Goal: Information Seeking & Learning: Learn about a topic

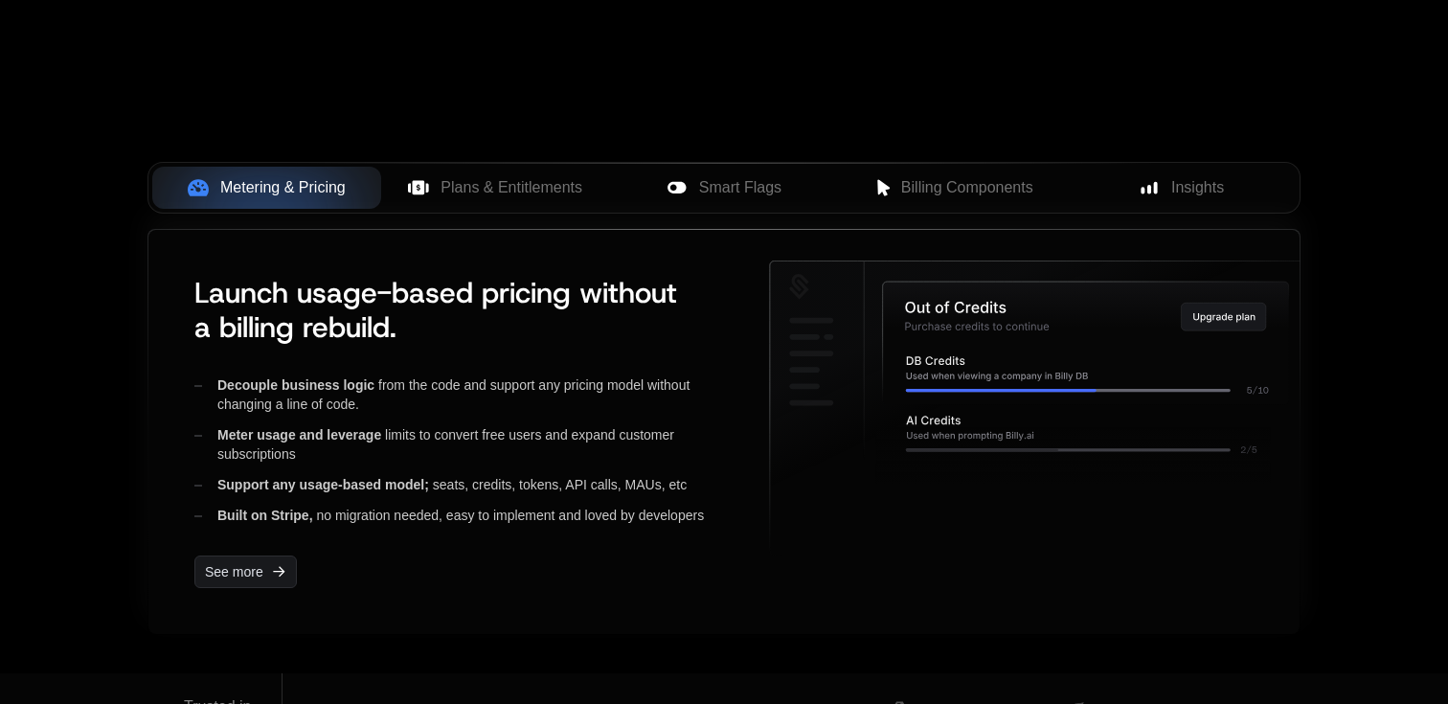
scroll to position [718, 0]
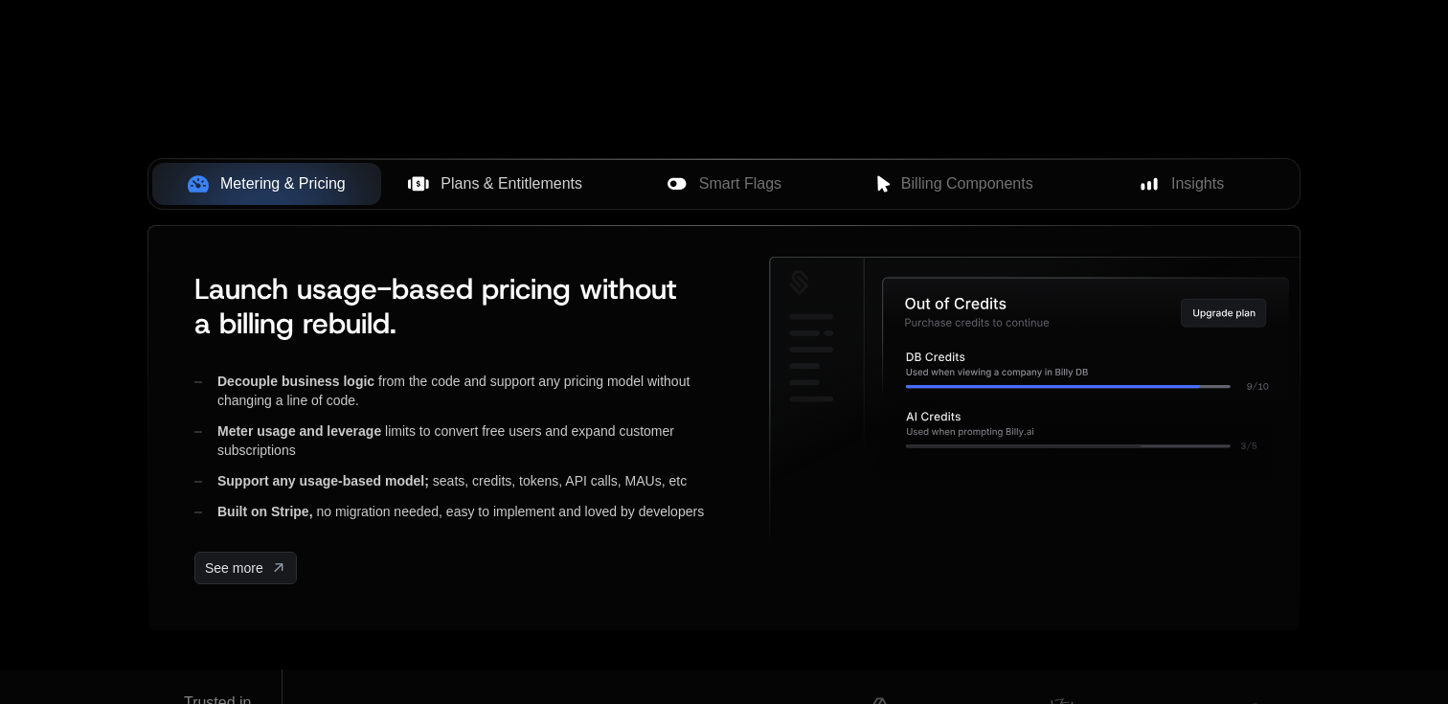
click at [518, 183] on span "Plans & Entitlements" at bounding box center [512, 183] width 142 height 23
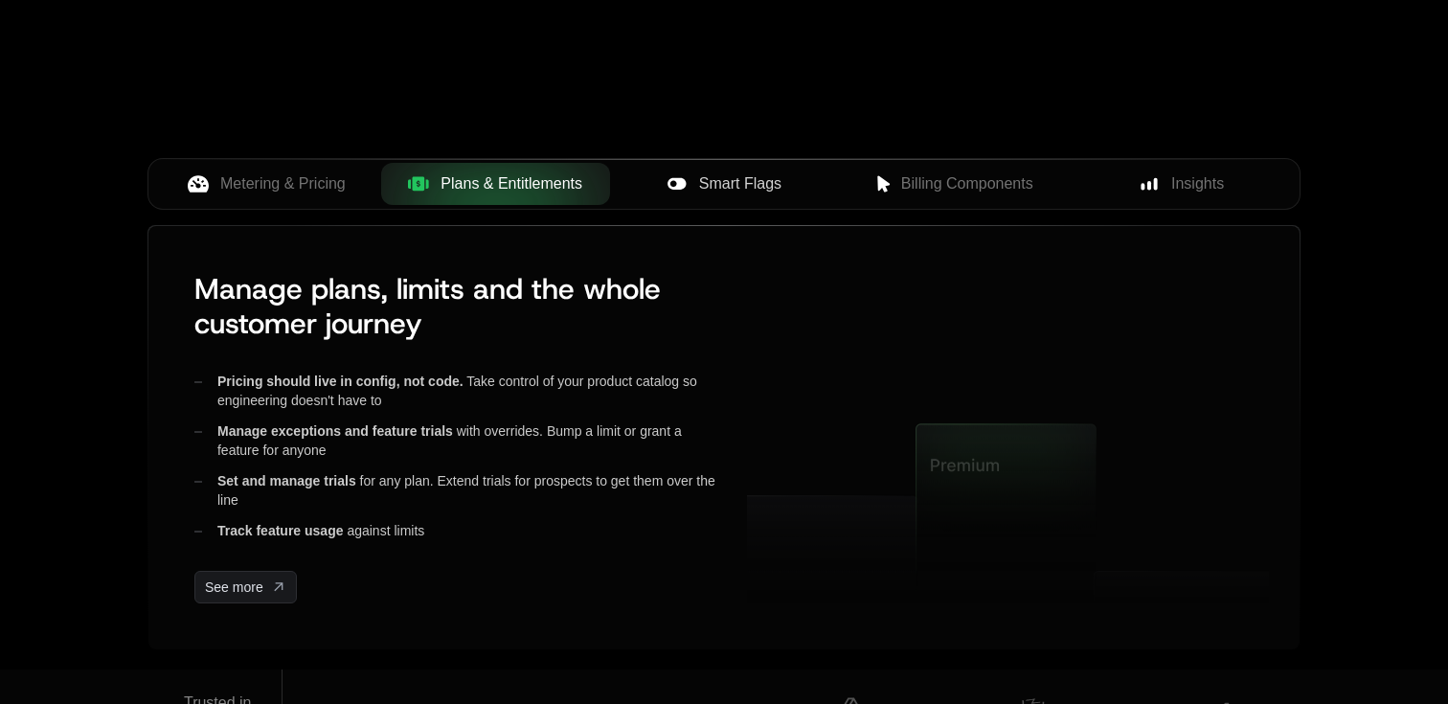
click at [691, 183] on div "Smart Flags" at bounding box center [725, 183] width 198 height 23
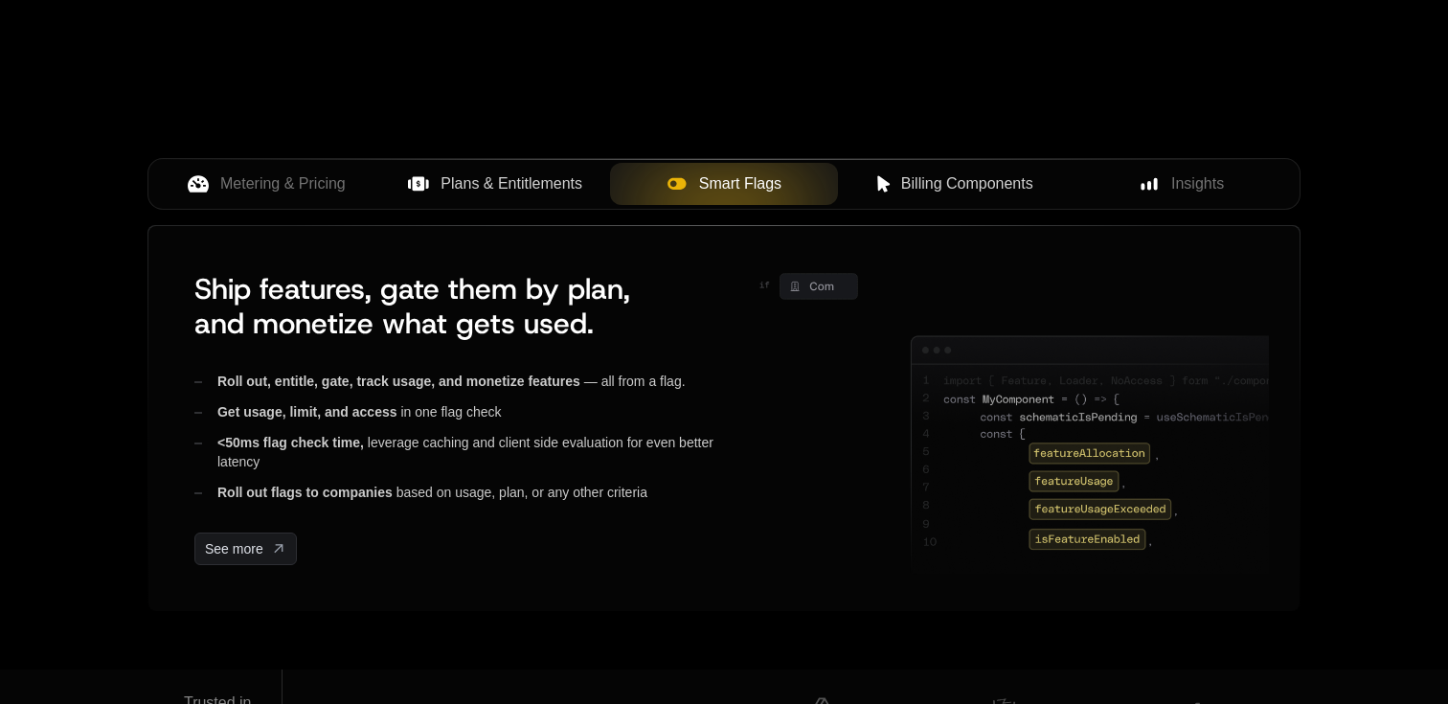
click at [895, 194] on div "Billing Components" at bounding box center [953, 183] width 198 height 23
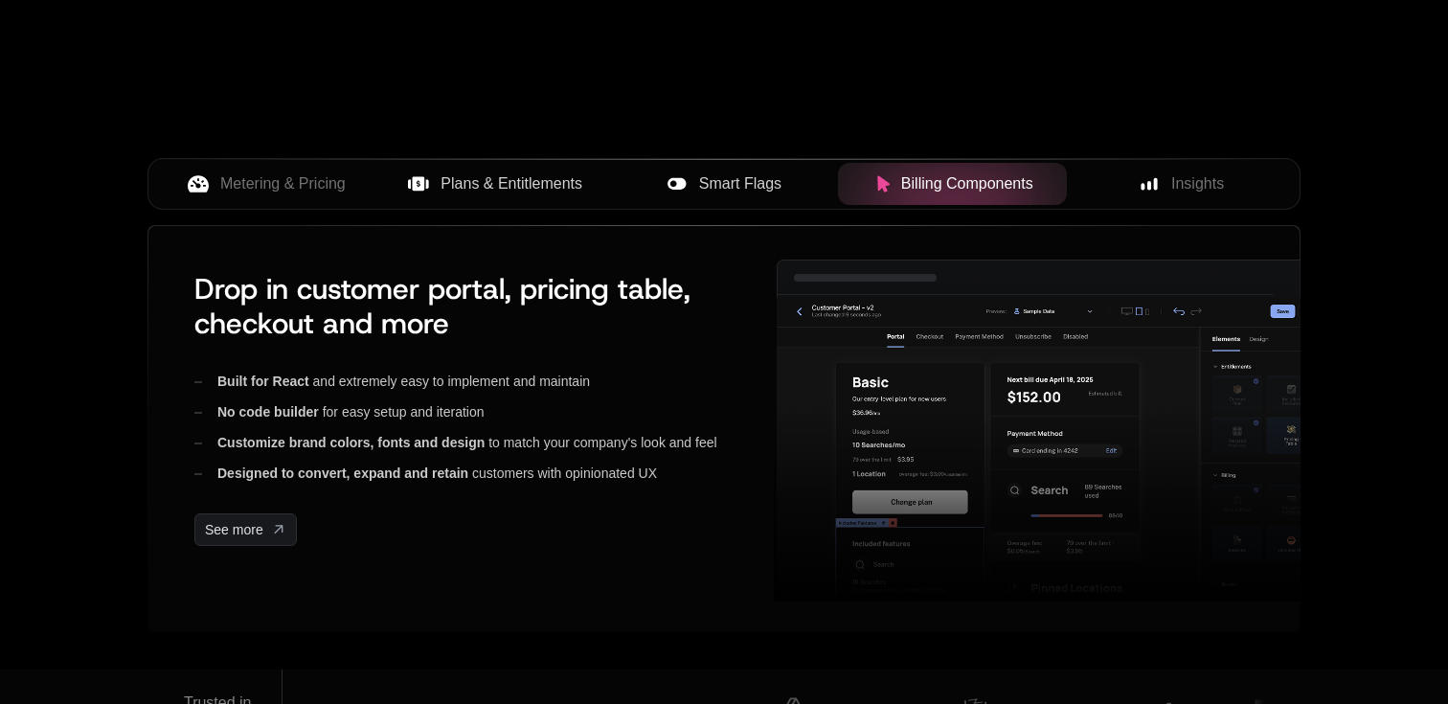
click at [895, 194] on div "Billing Components" at bounding box center [953, 183] width 198 height 23
click at [1160, 180] on div "Insights" at bounding box center [1181, 183] width 198 height 23
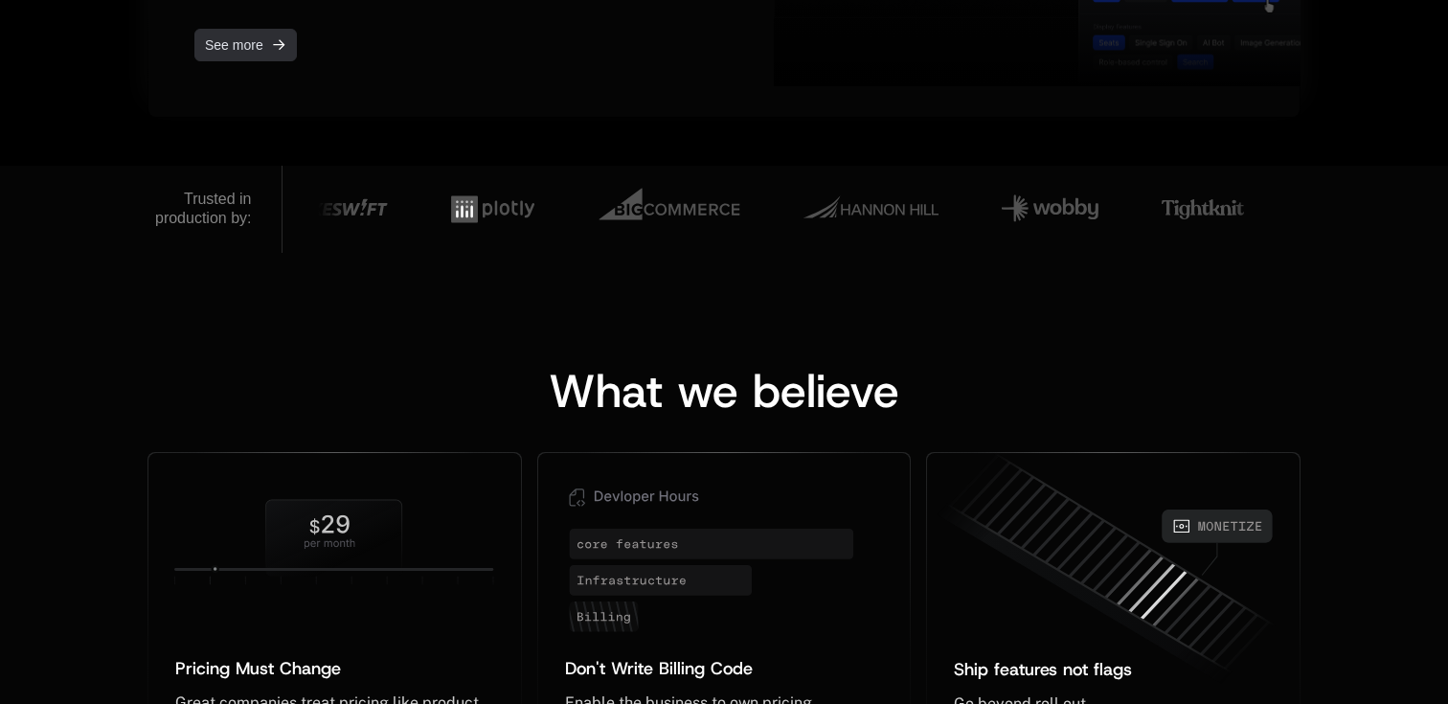
scroll to position [1236, 0]
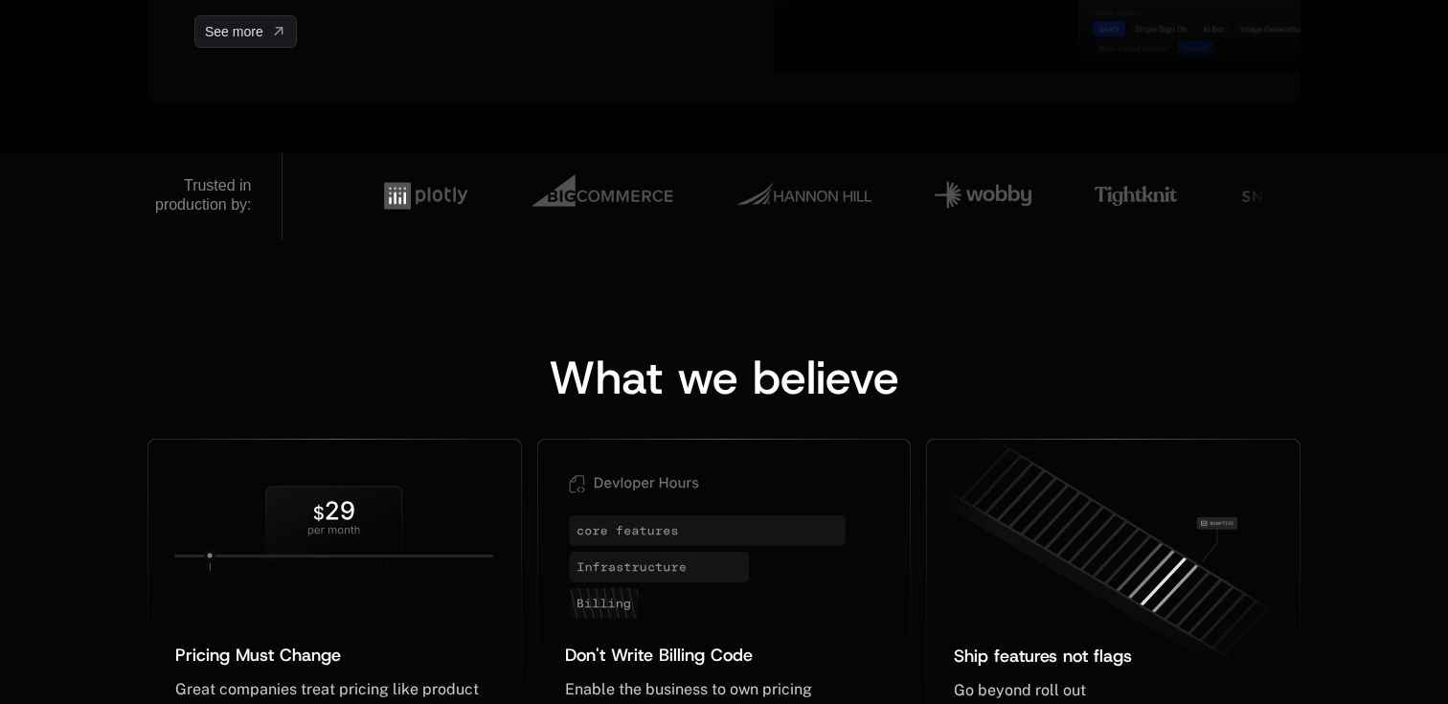
click at [241, 201] on div "Trusted in production by:" at bounding box center [203, 195] width 97 height 38
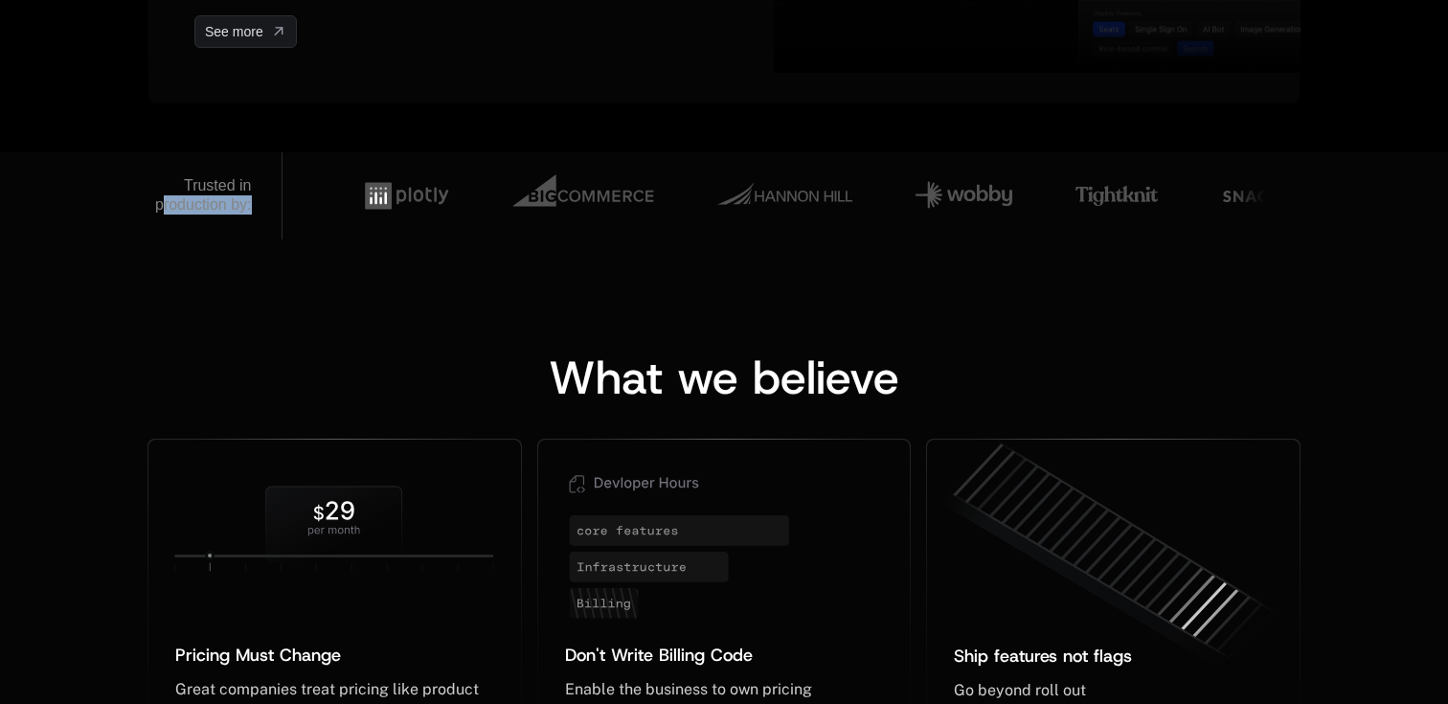
click at [241, 201] on div "Trusted in production by:" at bounding box center [203, 195] width 97 height 38
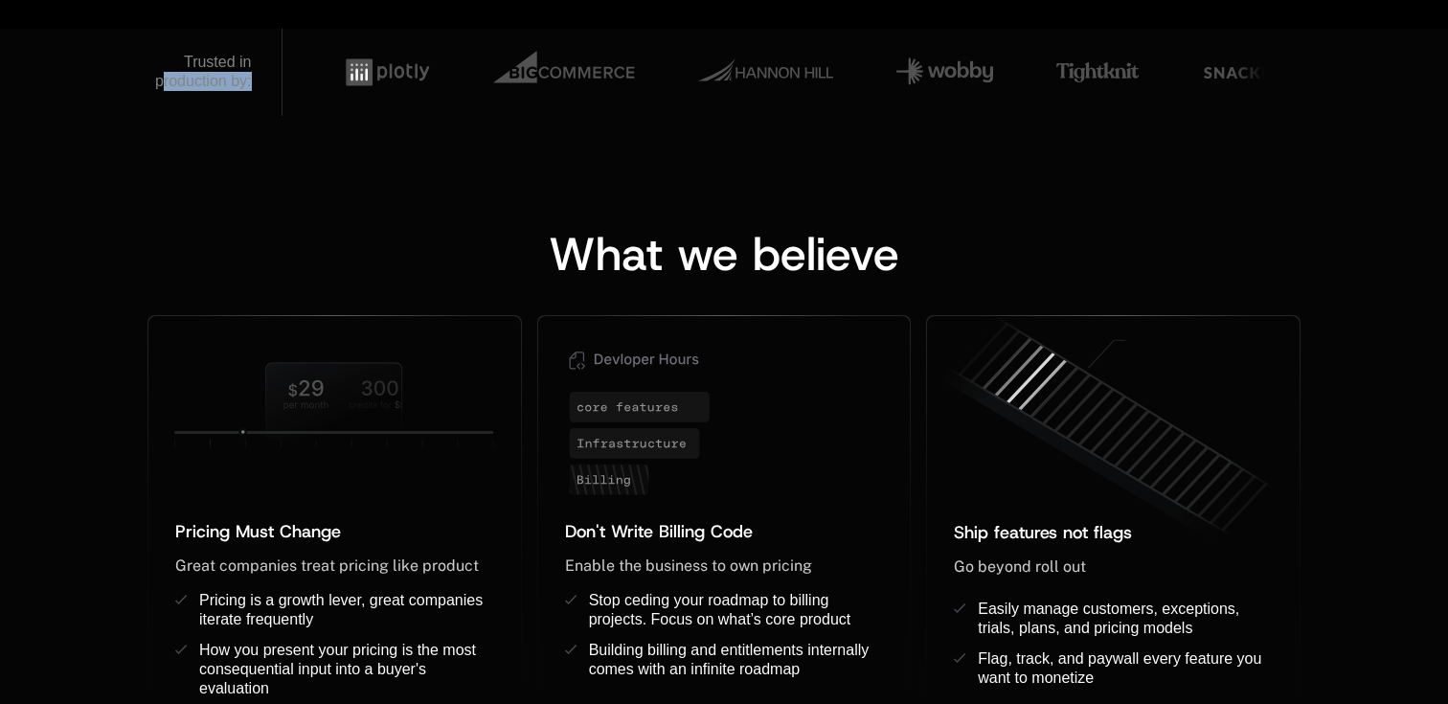
scroll to position [1416, 0]
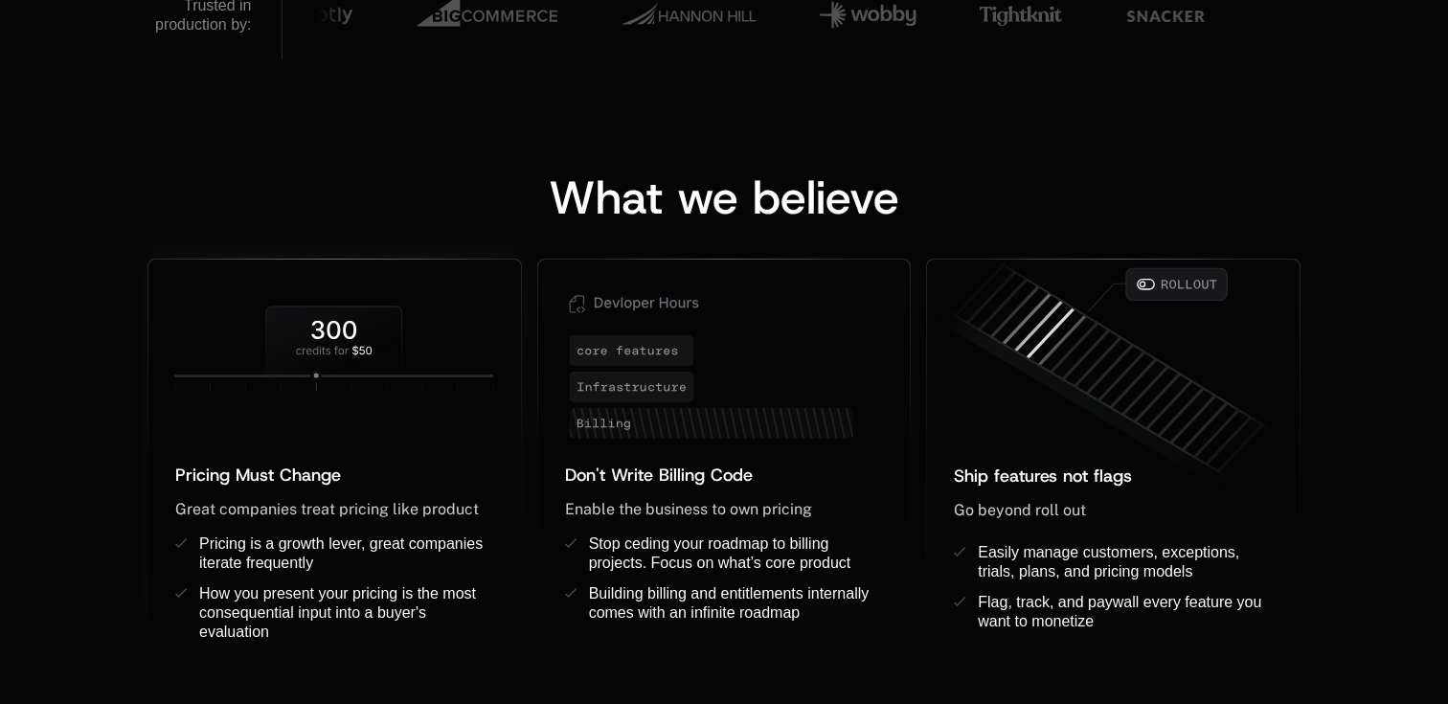
drag, startPoint x: 313, startPoint y: 377, endPoint x: 412, endPoint y: 377, distance: 98.7
click at [413, 377] on icon at bounding box center [334, 348] width 373 height 121
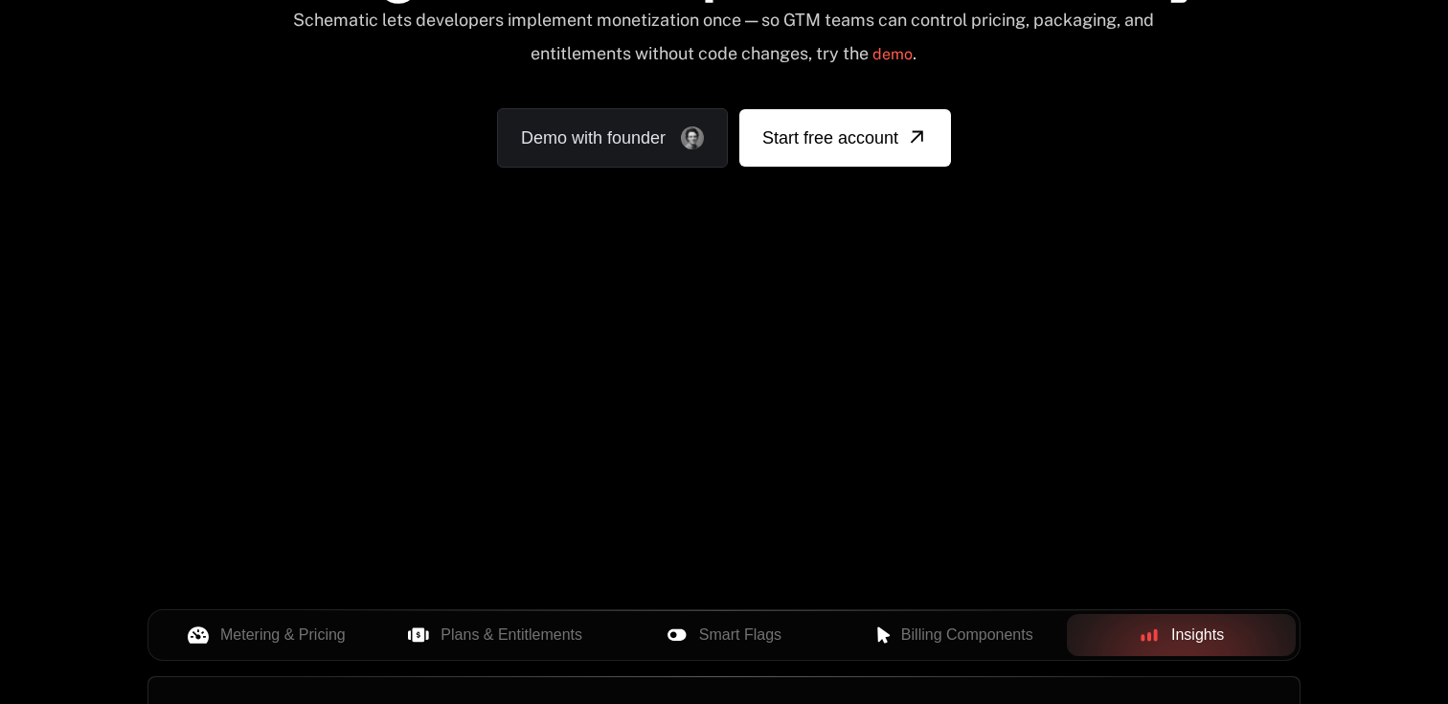
scroll to position [0, 0]
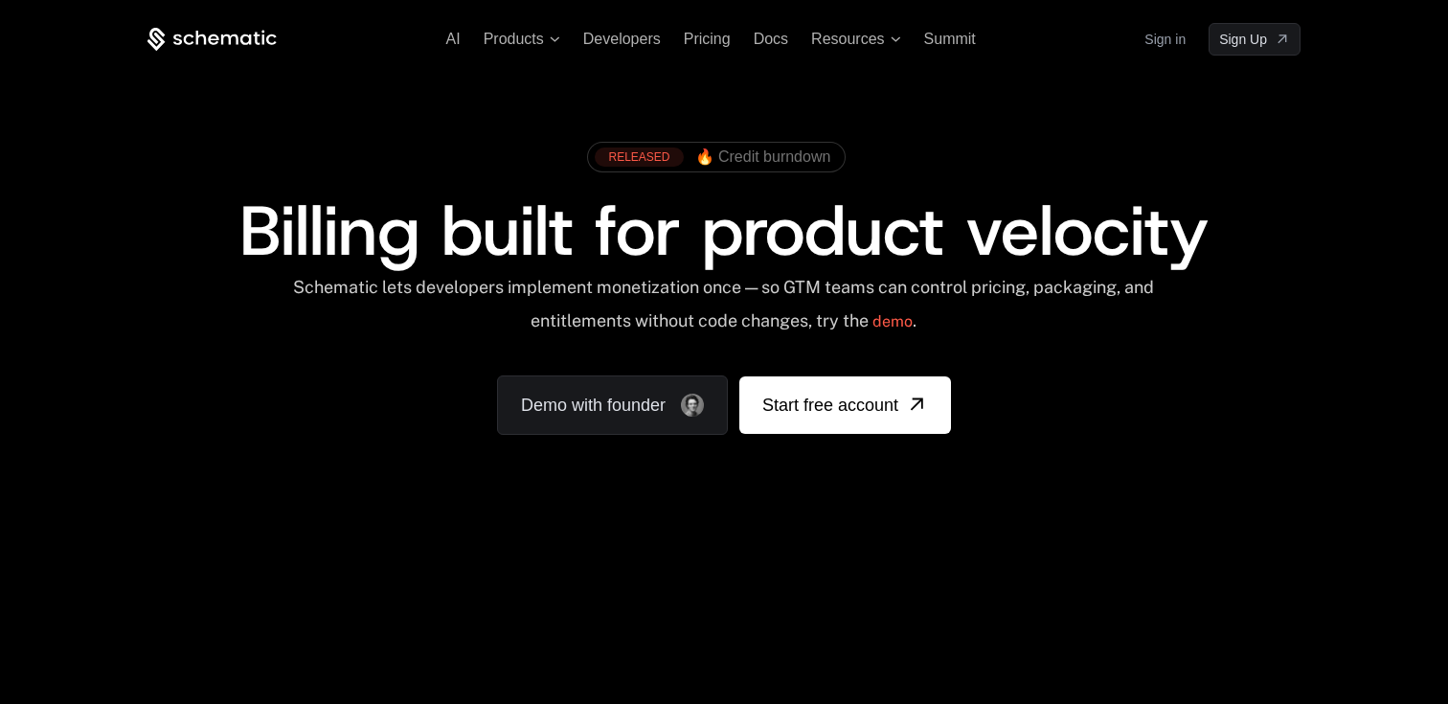
click at [206, 34] on icon at bounding box center [212, 40] width 129 height 24
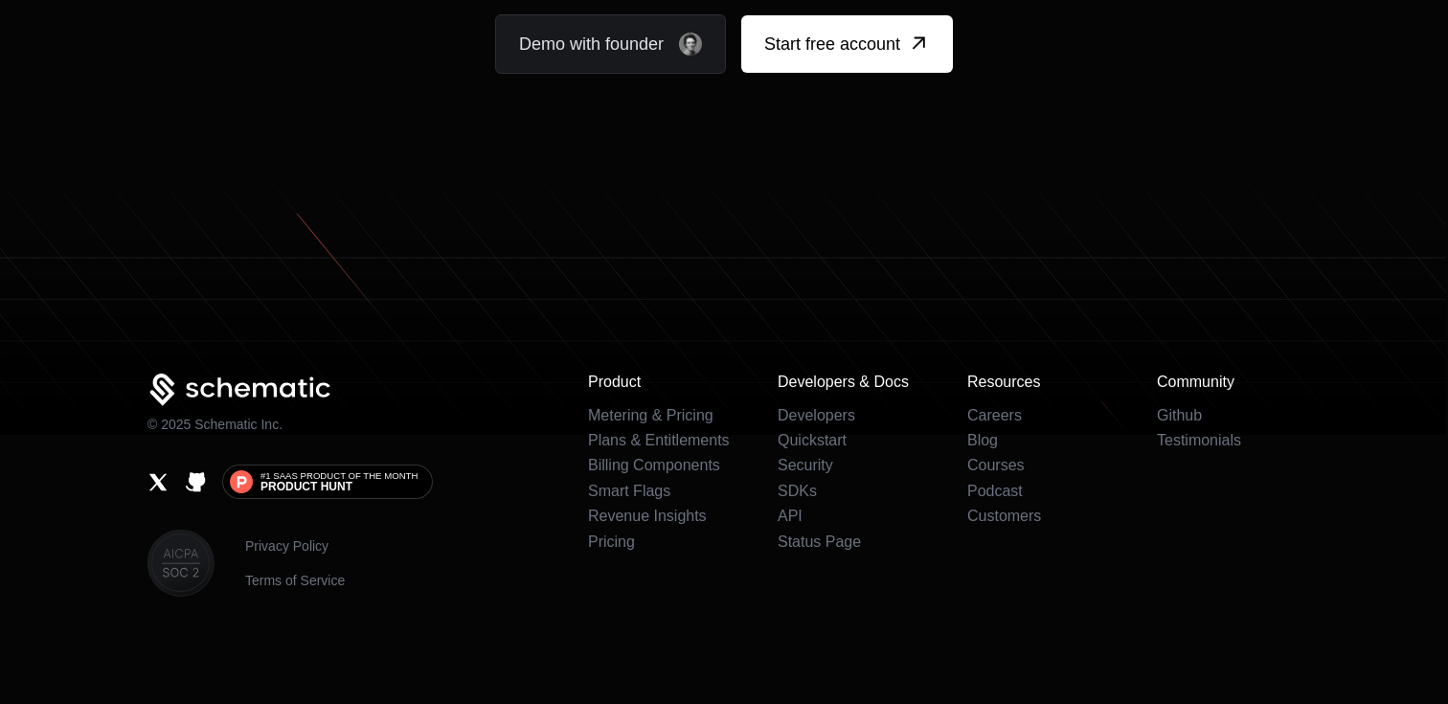
scroll to position [11871, 0]
click at [951, 439] on div "Product Metering & Pricing Plans & Entitlements Billing Components Smart Flags …" at bounding box center [944, 485] width 713 height 223
click at [837, 414] on link "Developers" at bounding box center [817, 415] width 78 height 16
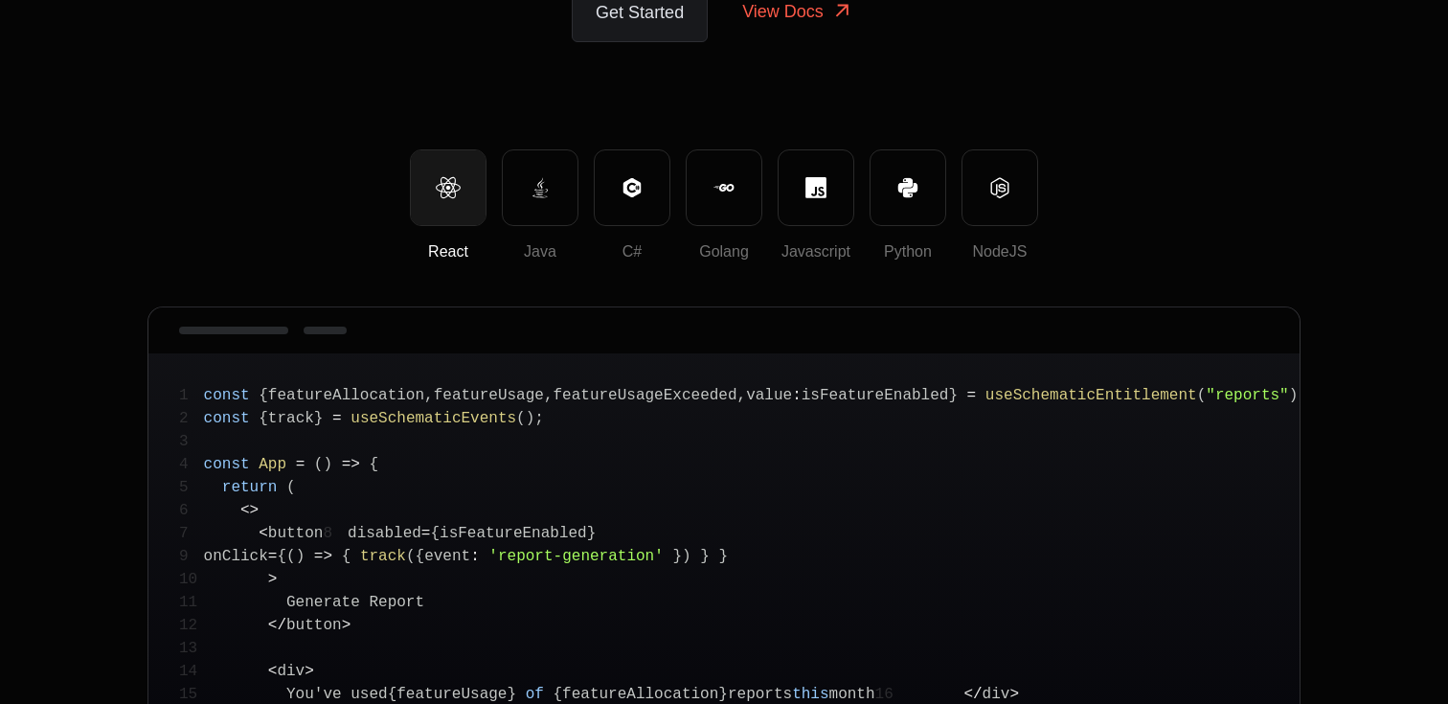
scroll to position [347, 0]
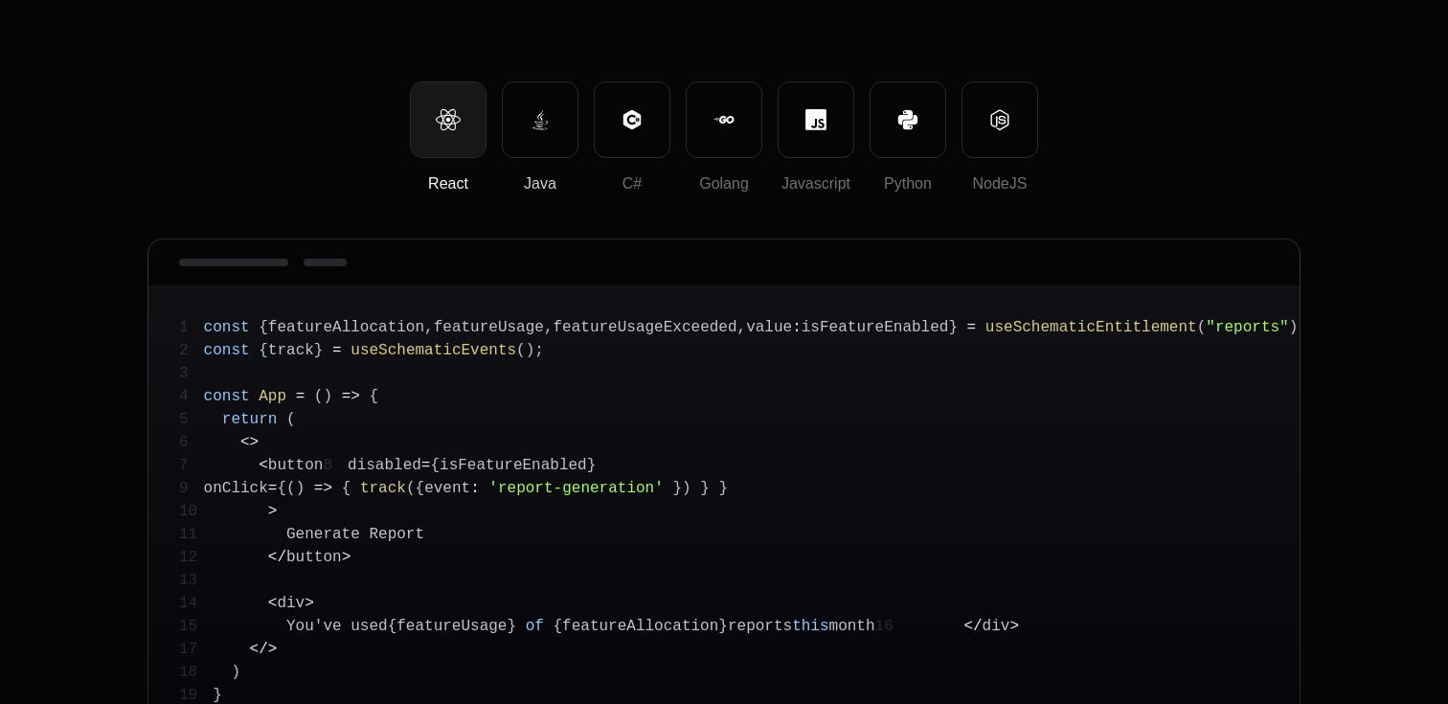
click at [524, 126] on button "Java" at bounding box center [540, 119] width 77 height 77
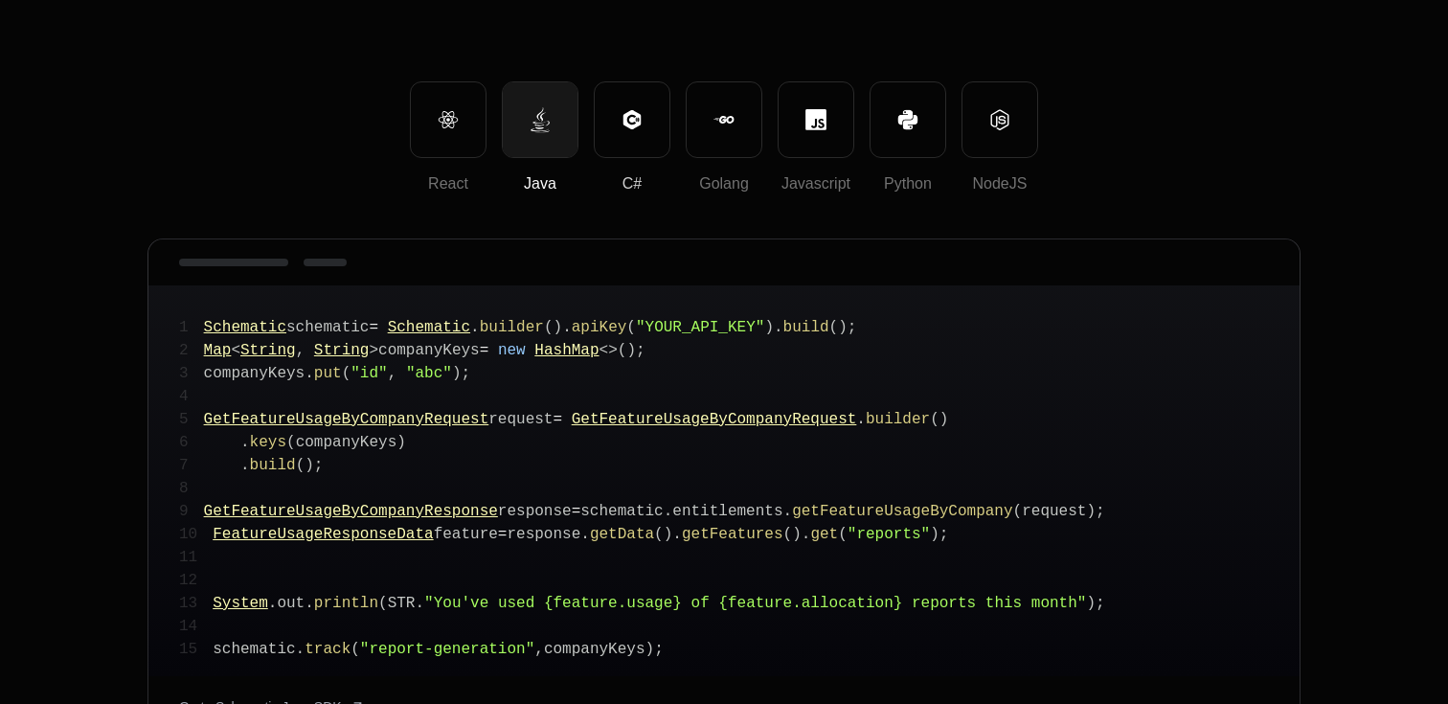
click at [653, 131] on button "C#" at bounding box center [632, 119] width 77 height 77
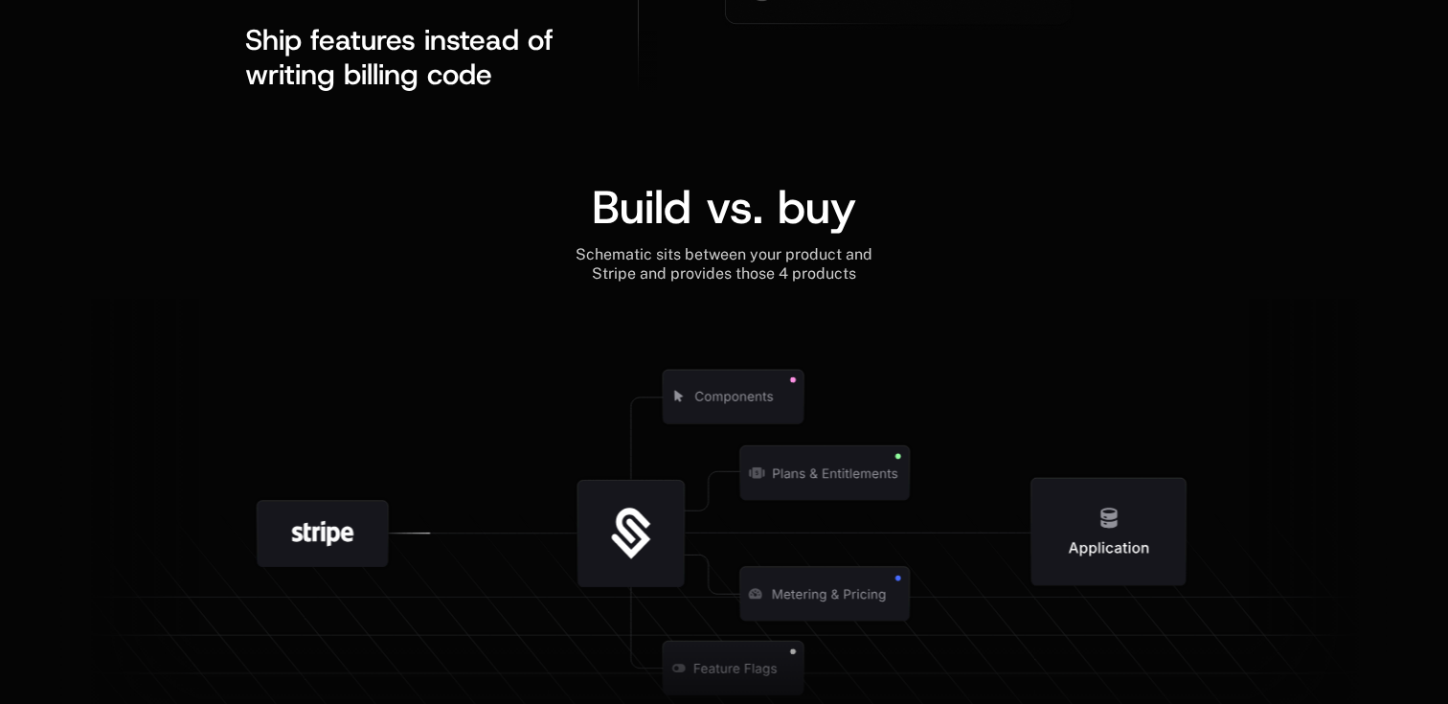
scroll to position [3965, 0]
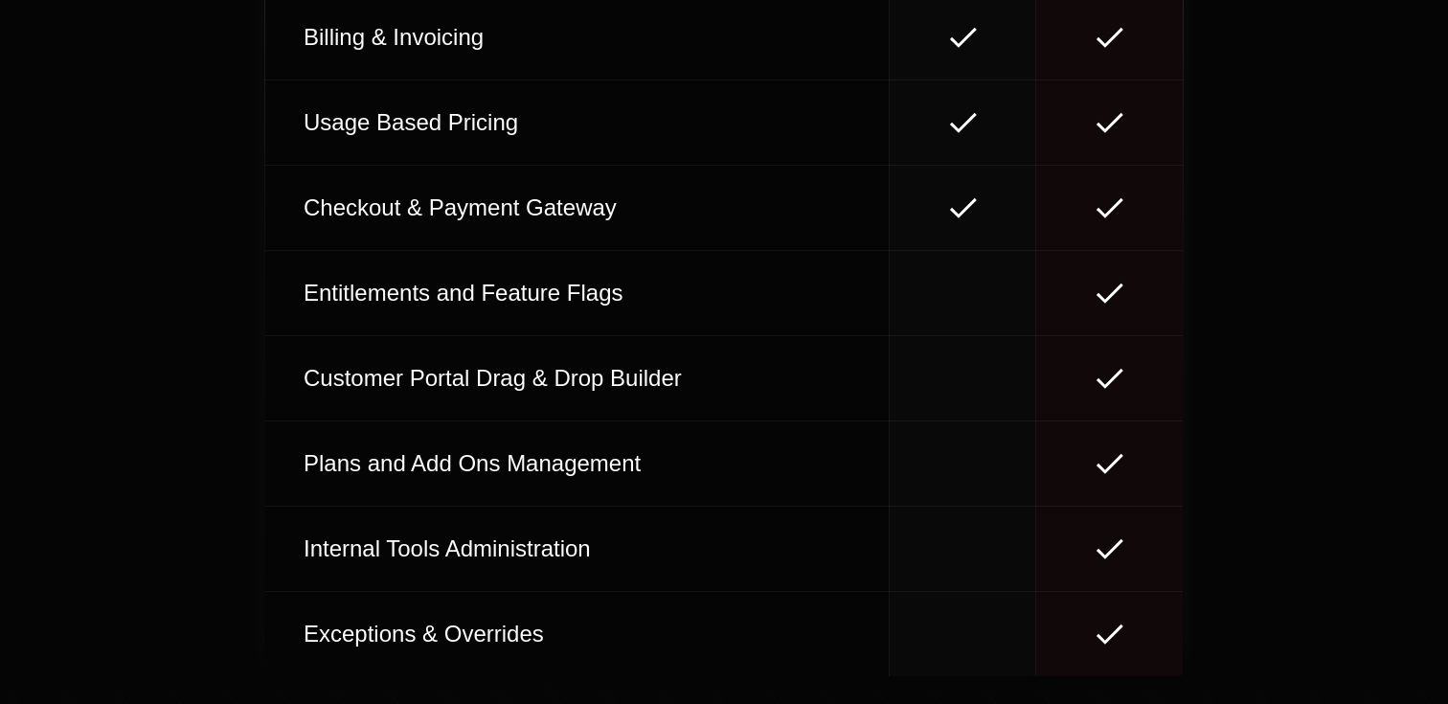
click at [932, 80] on td at bounding box center [962, 37] width 147 height 85
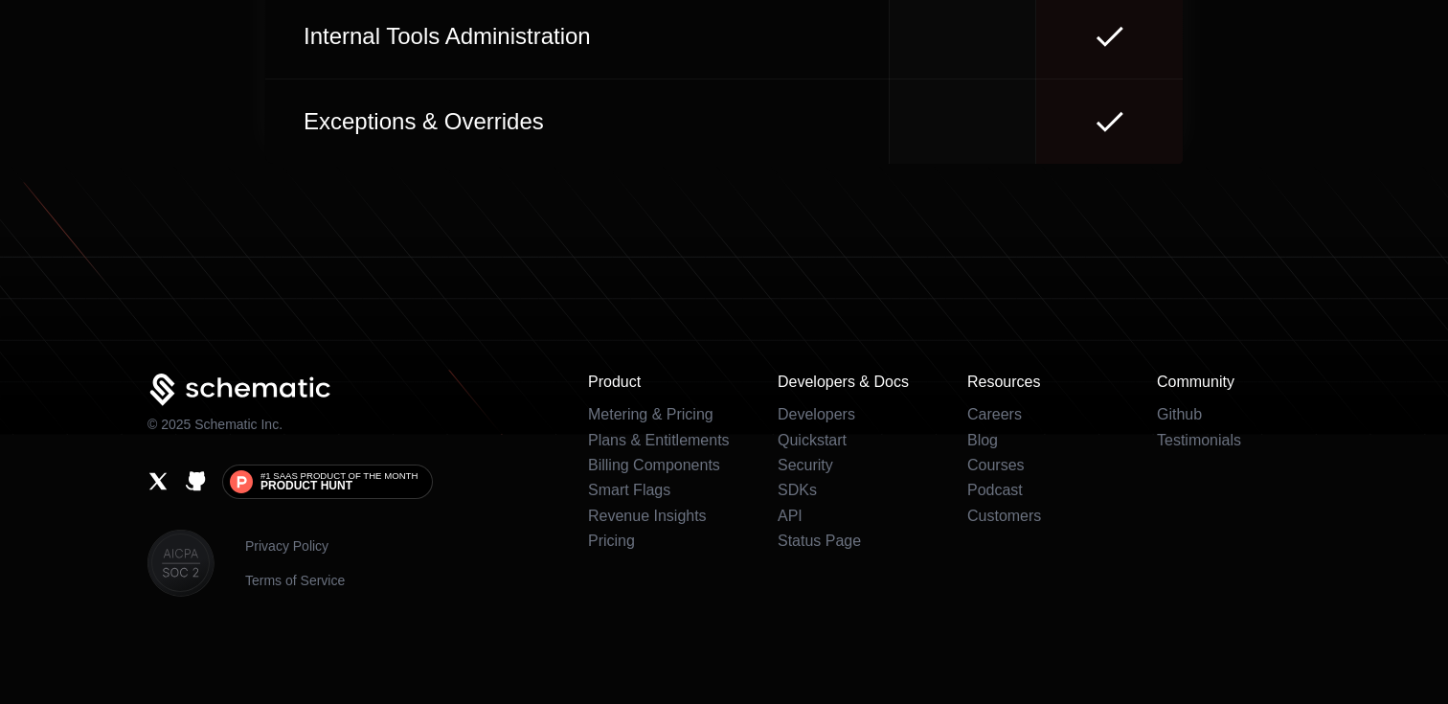
scroll to position [9007, 0]
click at [999, 498] on link "Podcast" at bounding box center [996, 490] width 56 height 16
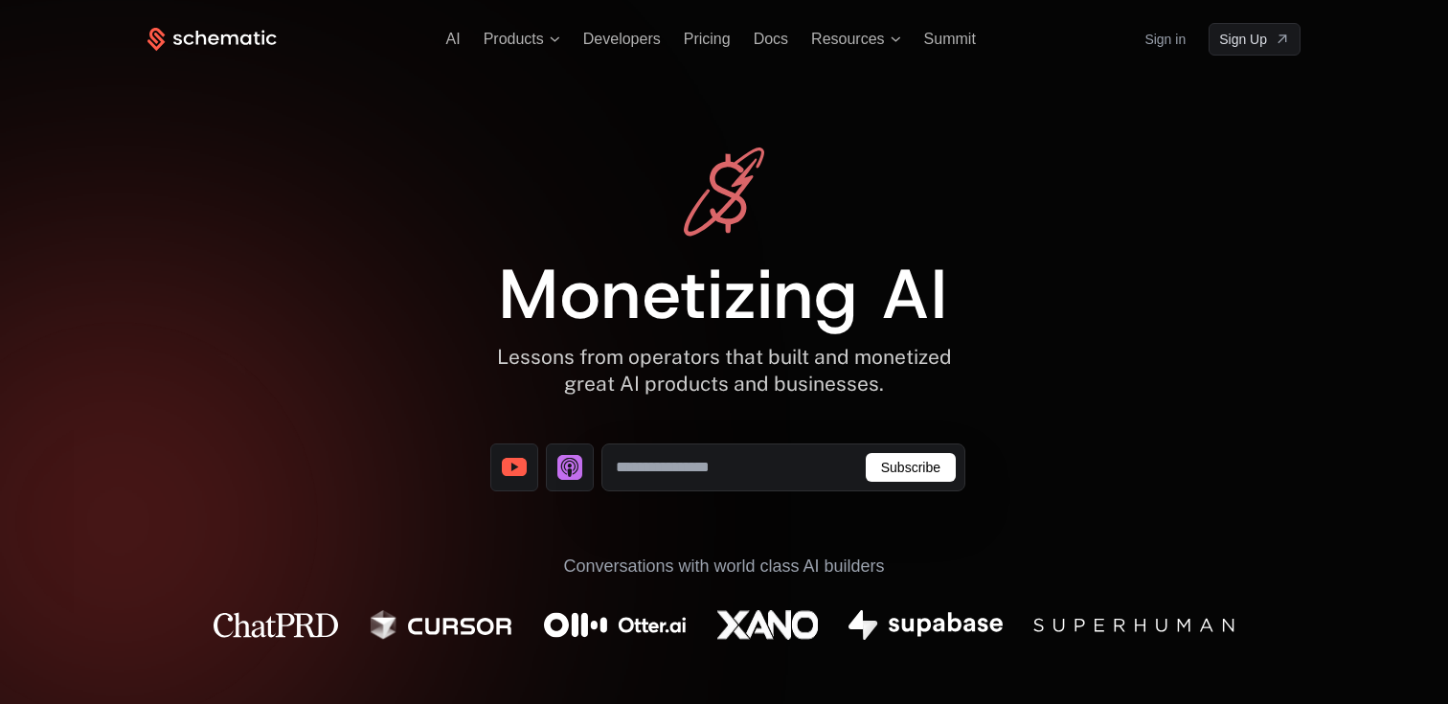
click at [735, 462] on input "email" at bounding box center [784, 468] width 364 height 48
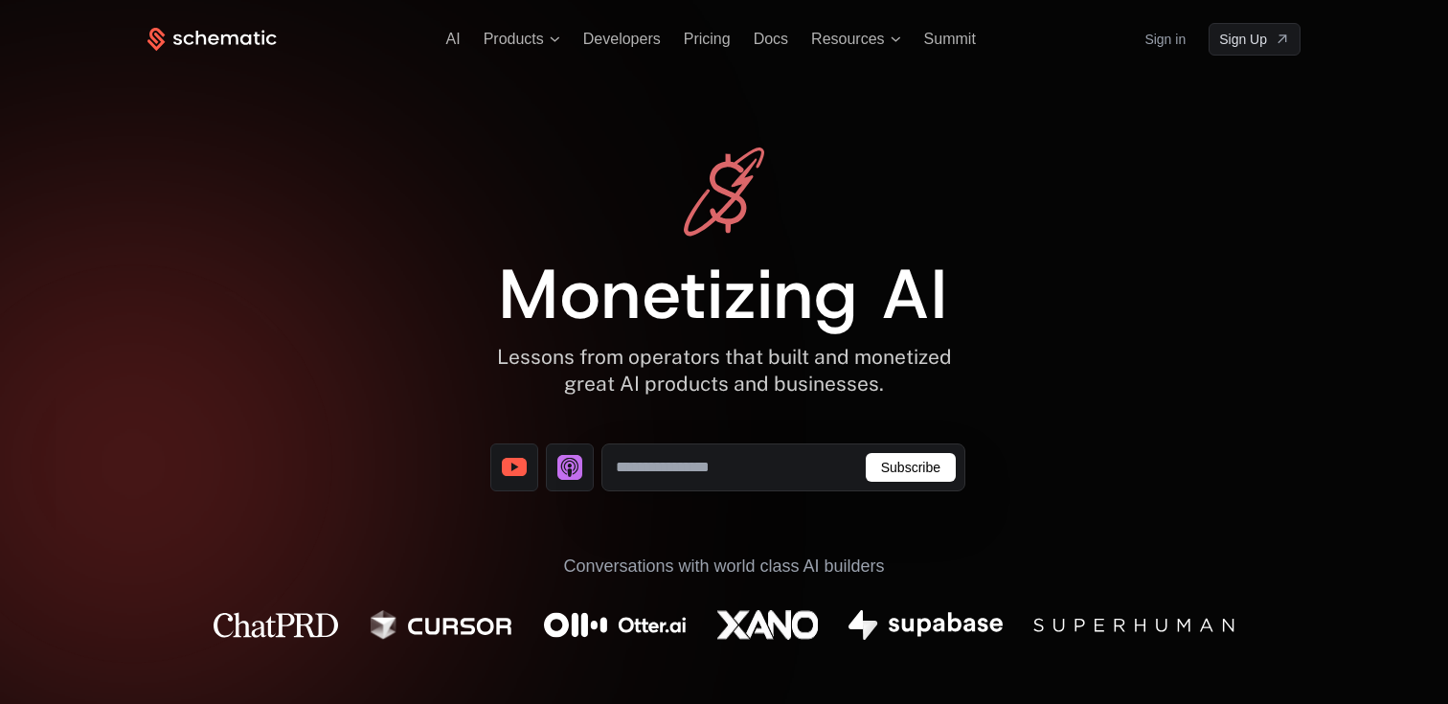
click at [1051, 403] on div "Monetizing AI Lessons from operators that built and monetized great AI products…" at bounding box center [724, 409] width 1153 height 523
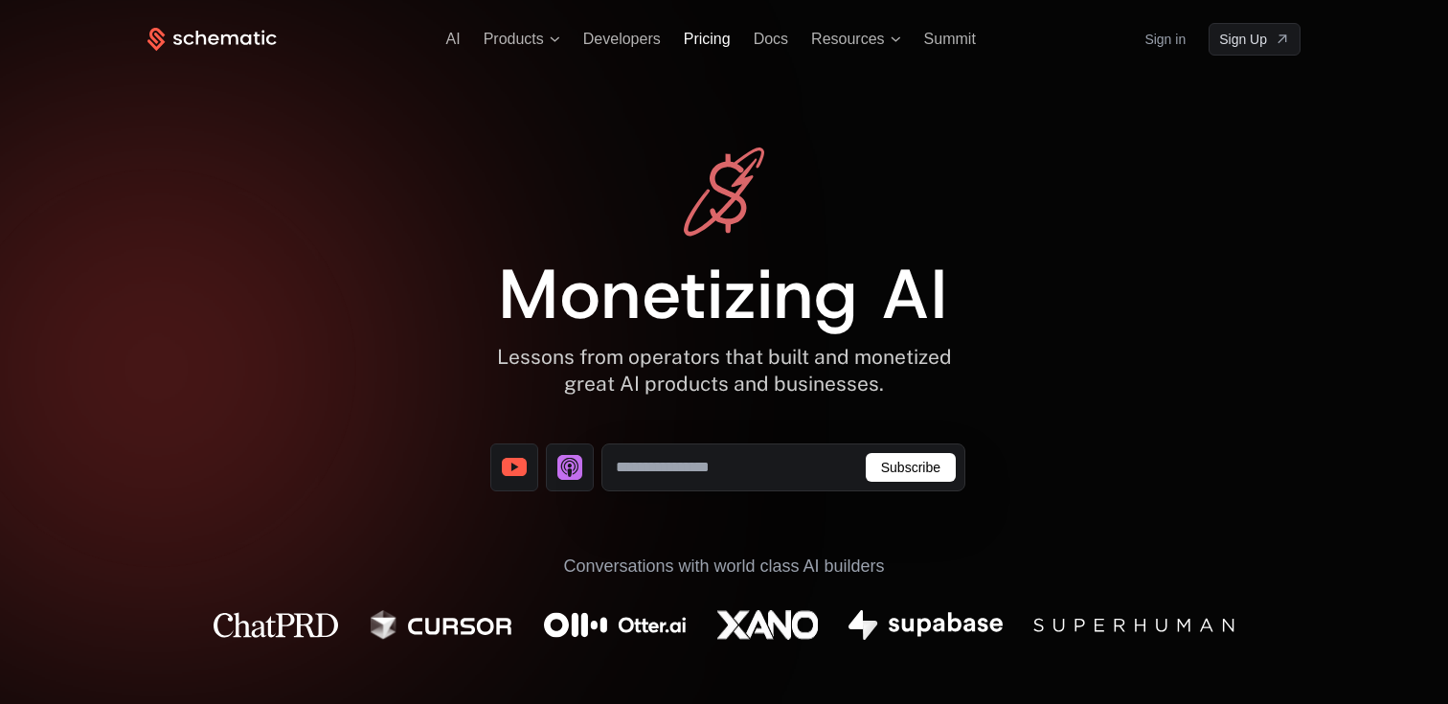
click at [696, 34] on span "Pricing" at bounding box center [707, 39] width 47 height 16
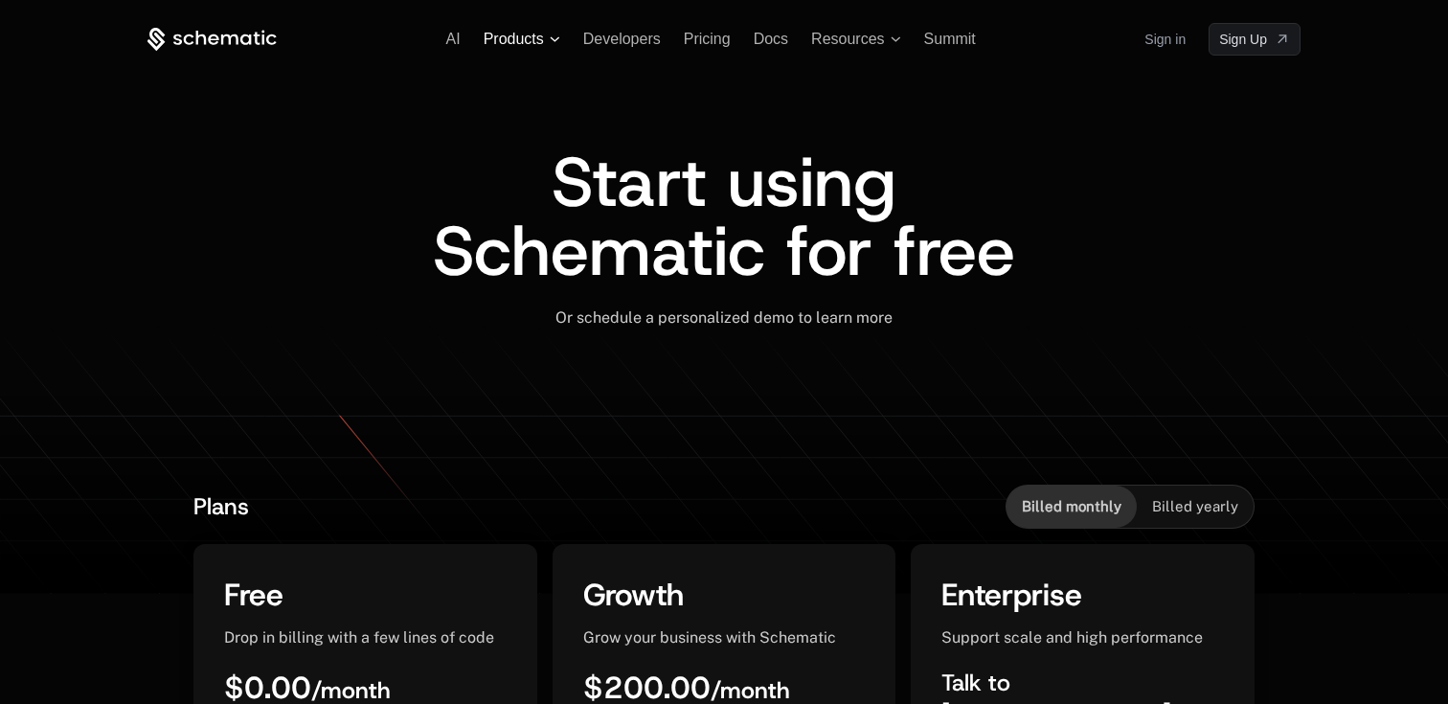
click at [527, 34] on span "Products" at bounding box center [514, 39] width 60 height 17
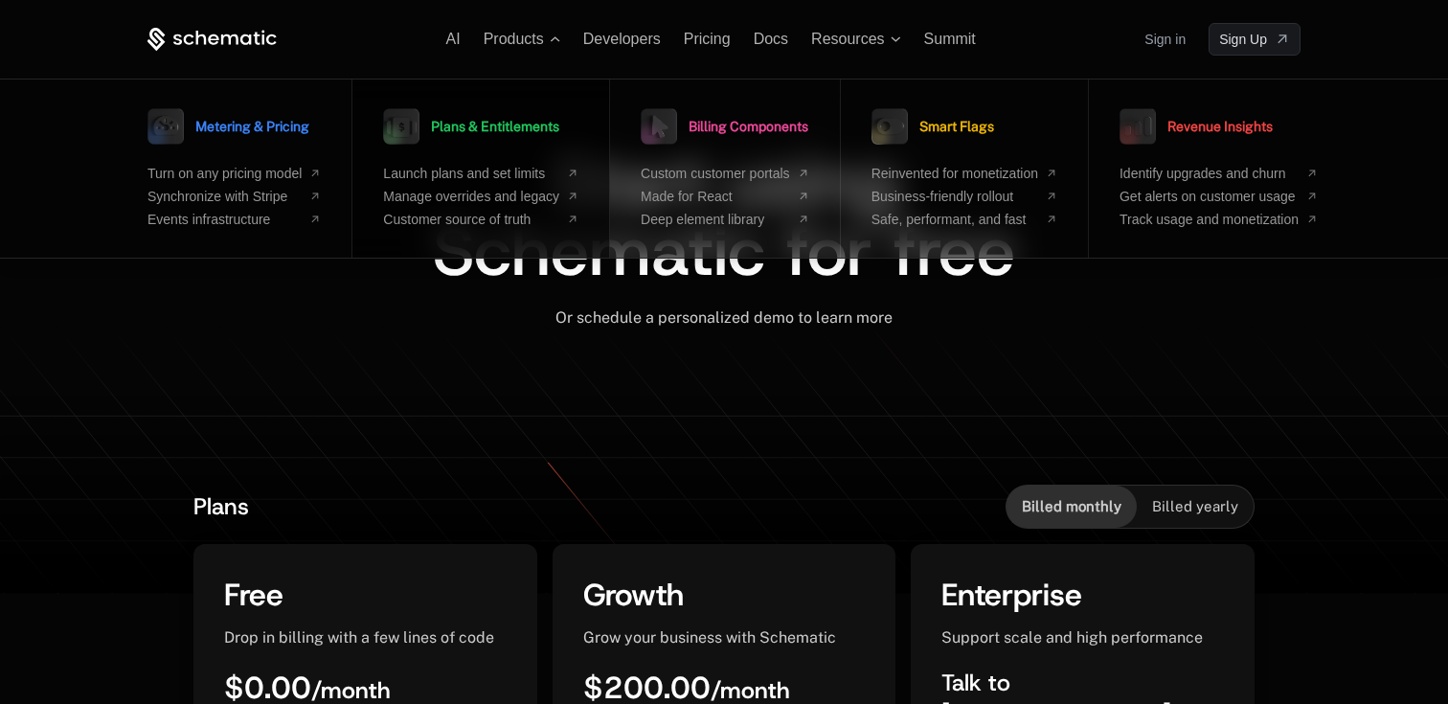
click at [506, 148] on link "Plans & Entitlements" at bounding box center [471, 127] width 176 height 48
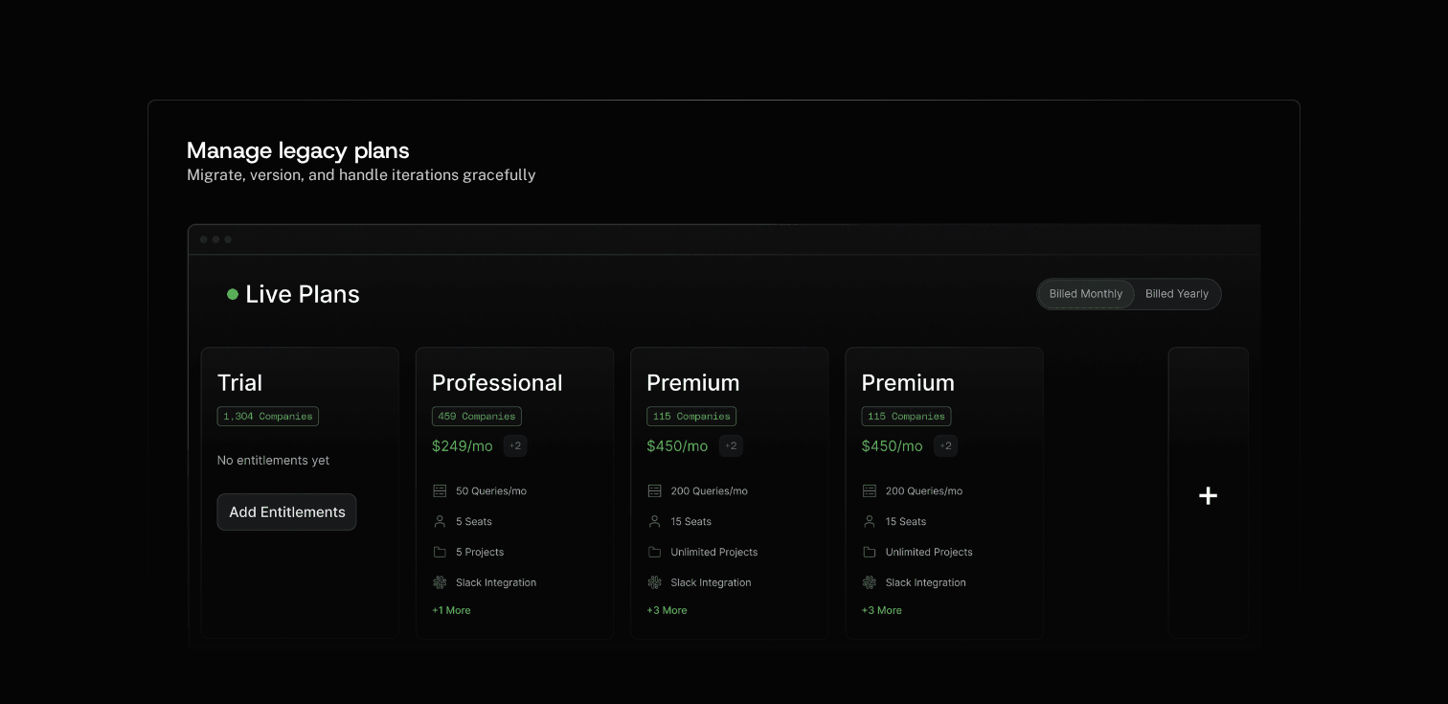
scroll to position [1019, 0]
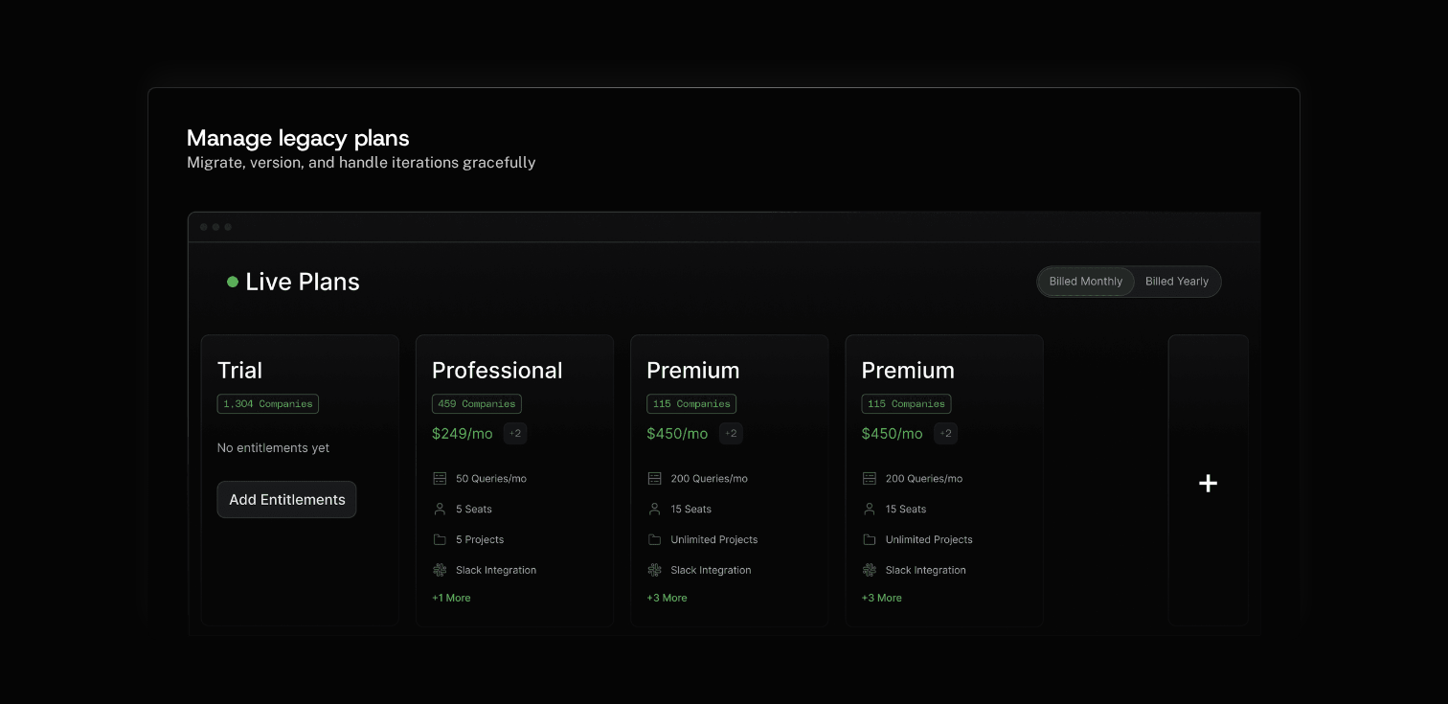
click at [1152, 273] on img at bounding box center [724, 442] width 1075 height 463
click at [1167, 290] on img at bounding box center [724, 442] width 1075 height 463
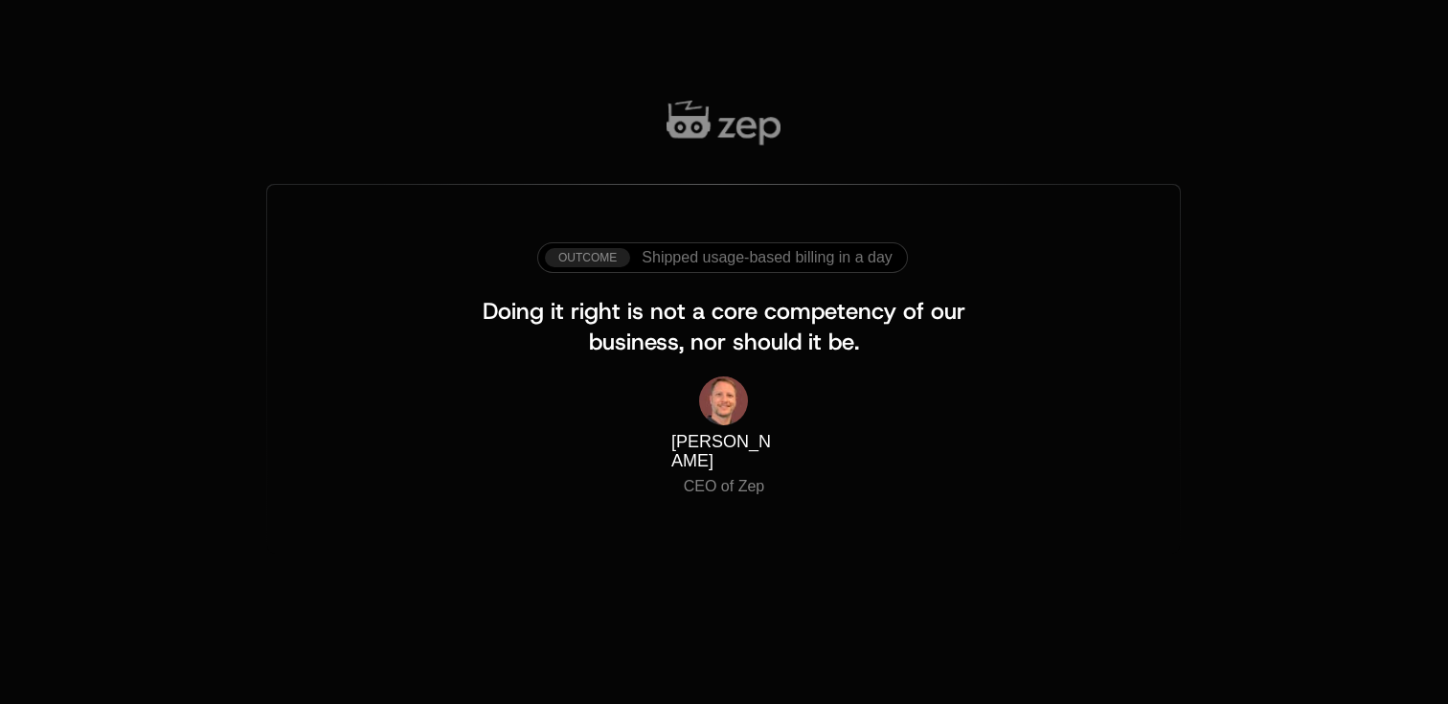
scroll to position [1771, 0]
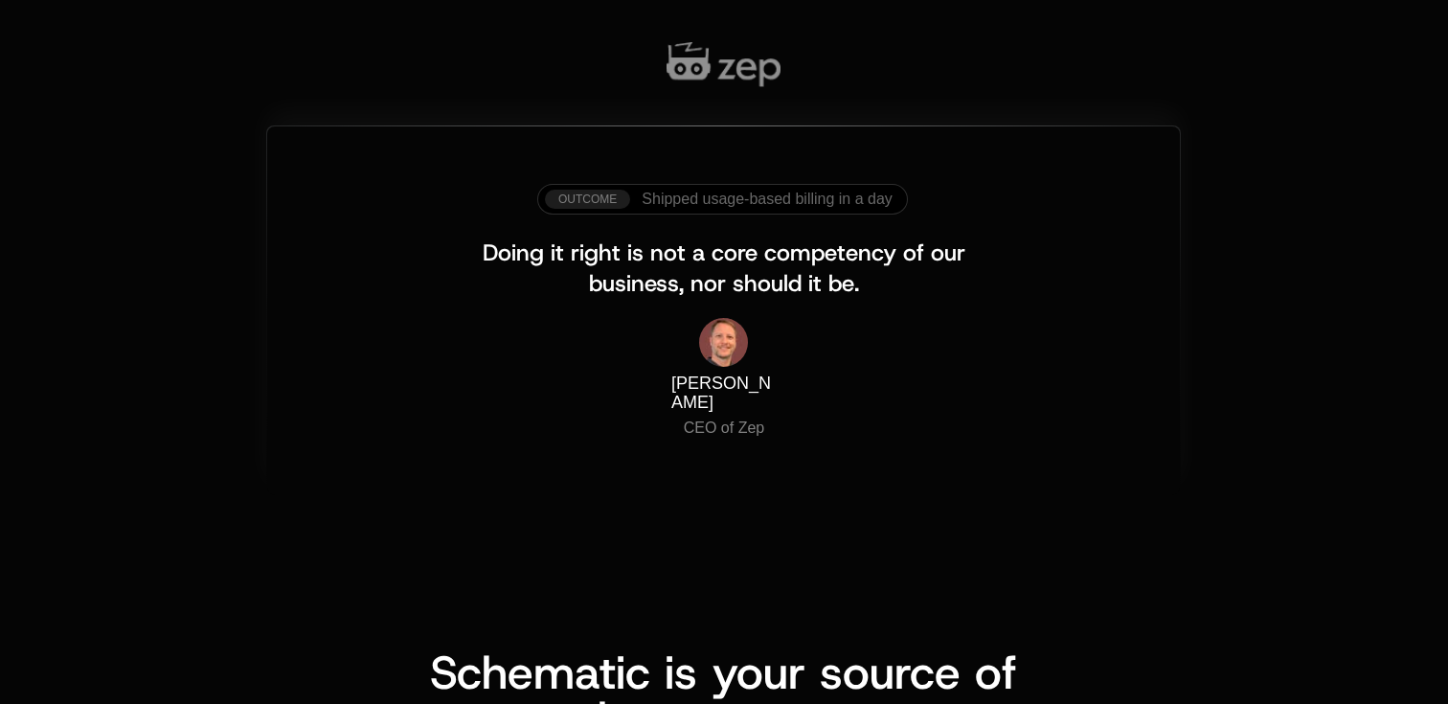
click at [771, 203] on span "Shipped usage-based billing in a day" at bounding box center [767, 199] width 251 height 17
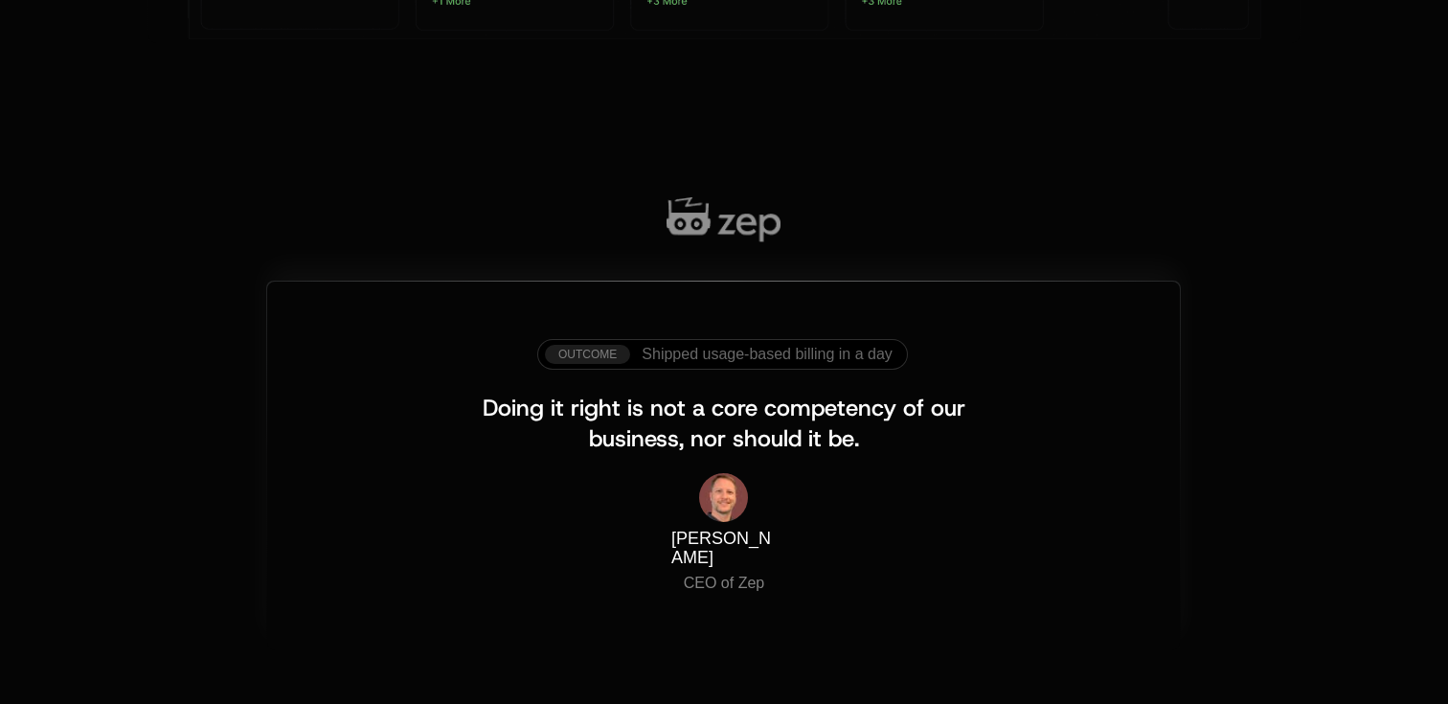
scroll to position [1646, 0]
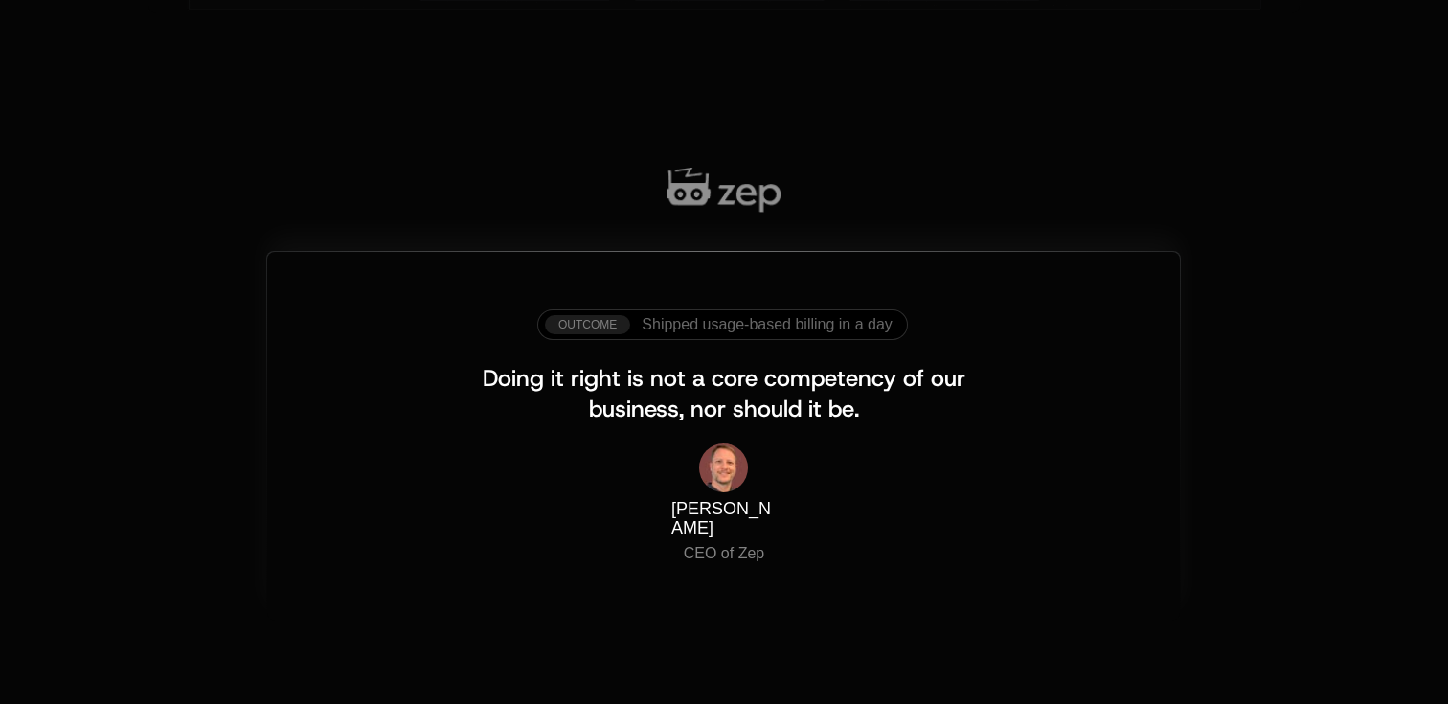
click at [572, 328] on div "Outcome" at bounding box center [587, 324] width 85 height 19
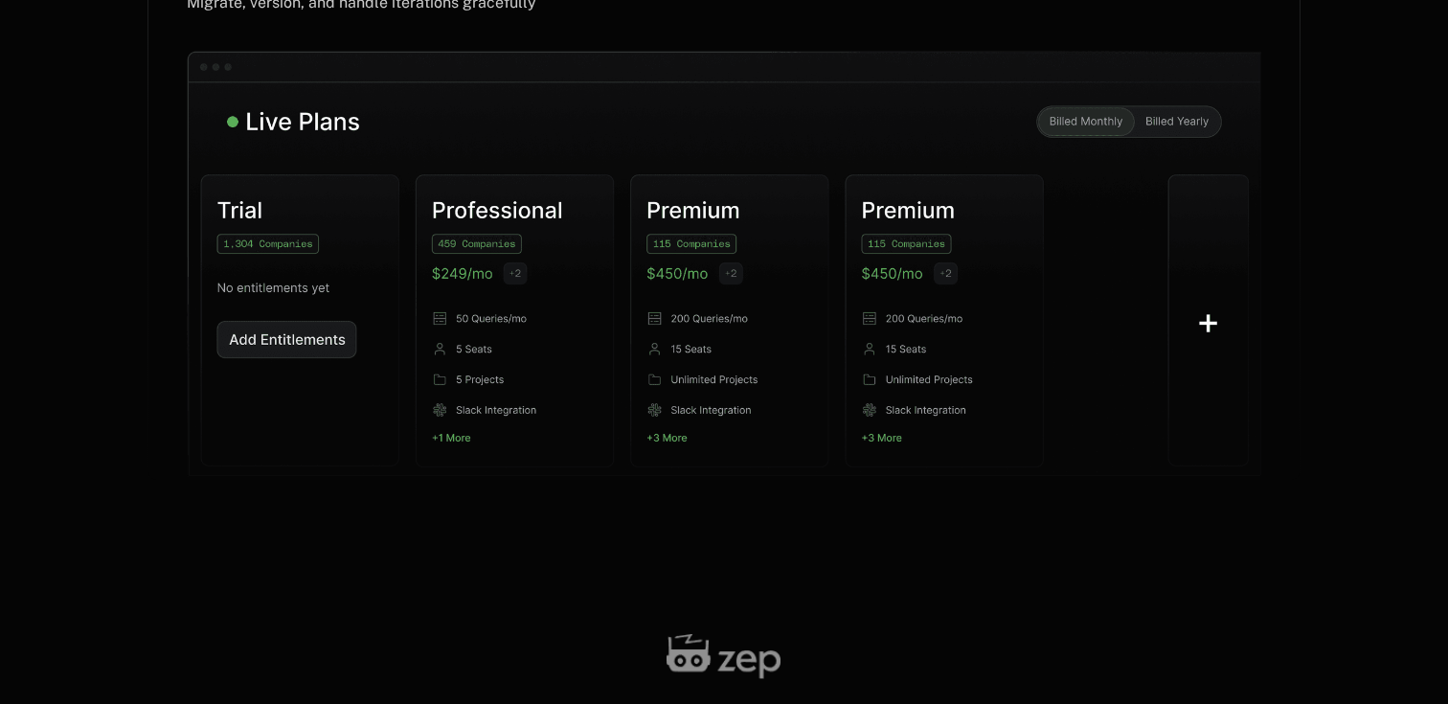
scroll to position [0, 0]
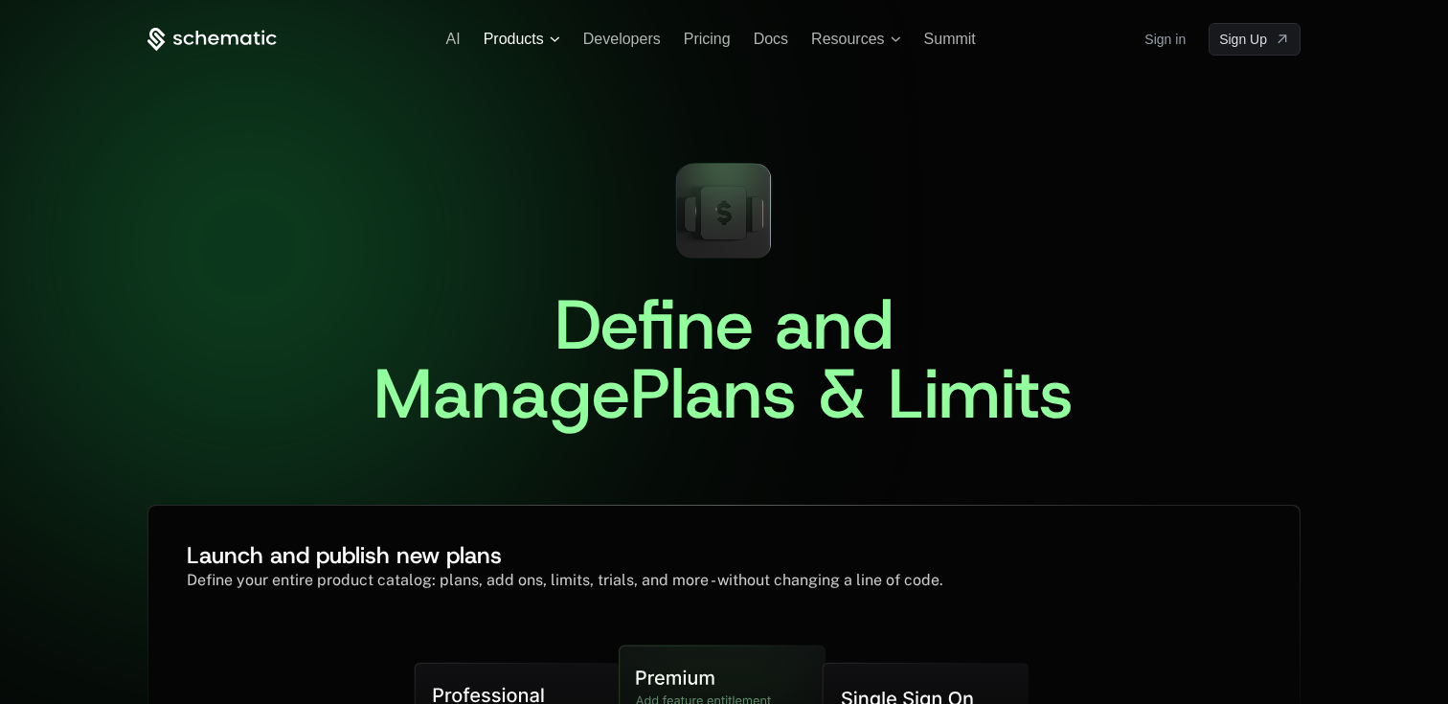
click at [531, 39] on span "Products" at bounding box center [514, 39] width 60 height 17
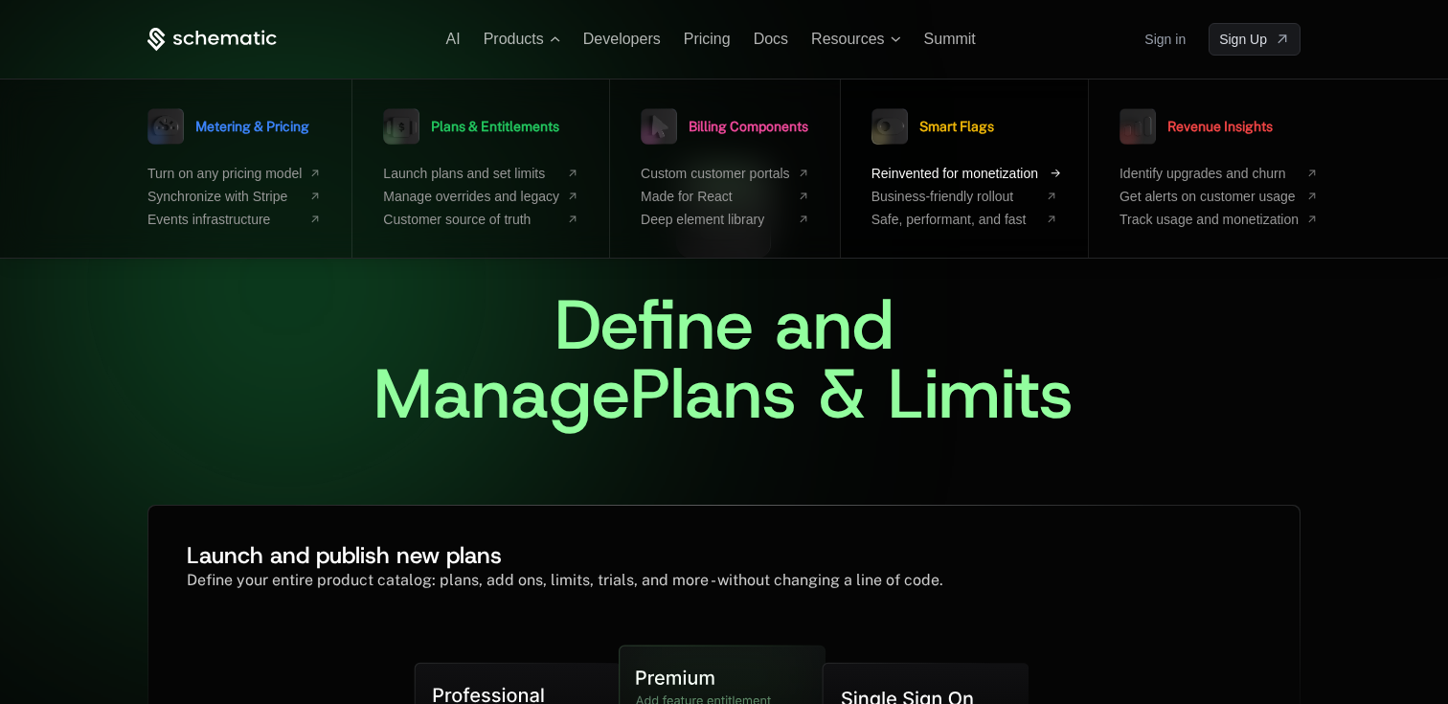
click at [883, 178] on span "Reinvented for monetization" at bounding box center [955, 173] width 167 height 15
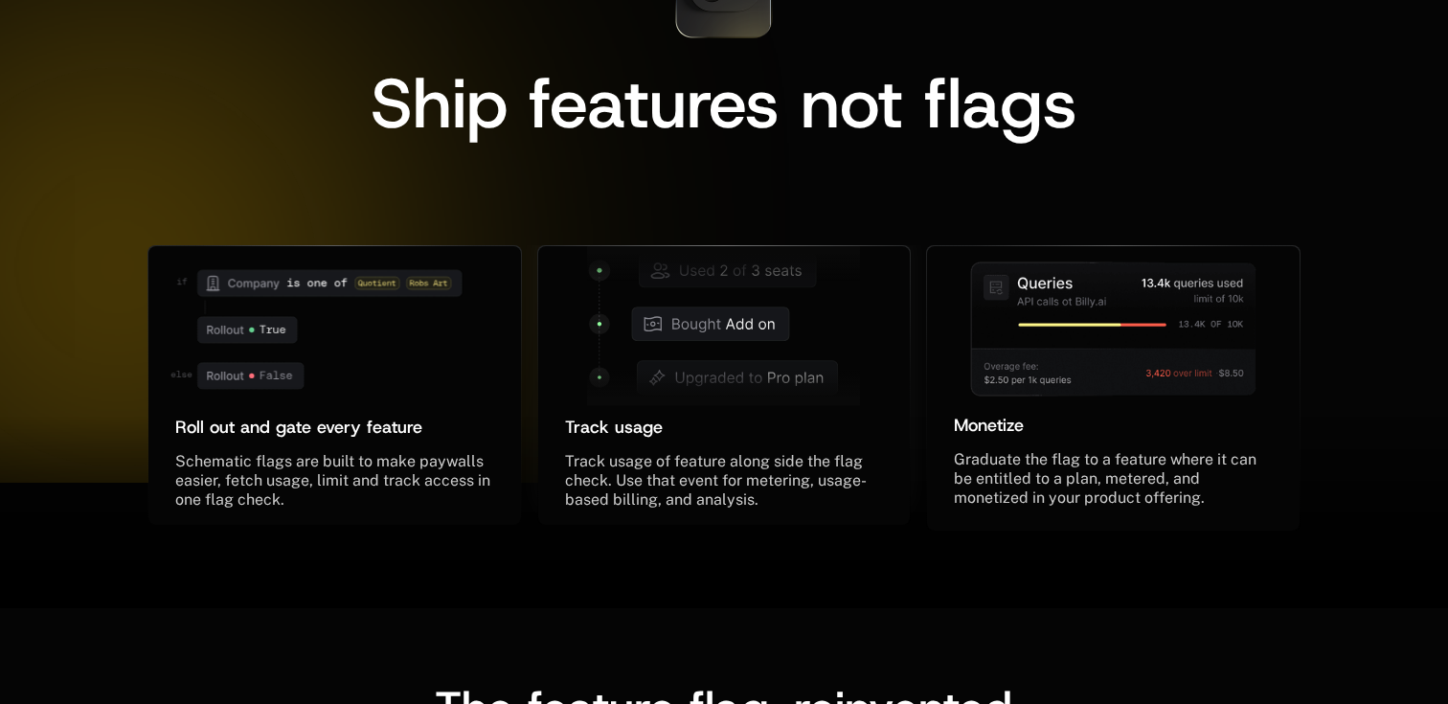
scroll to position [1025, 0]
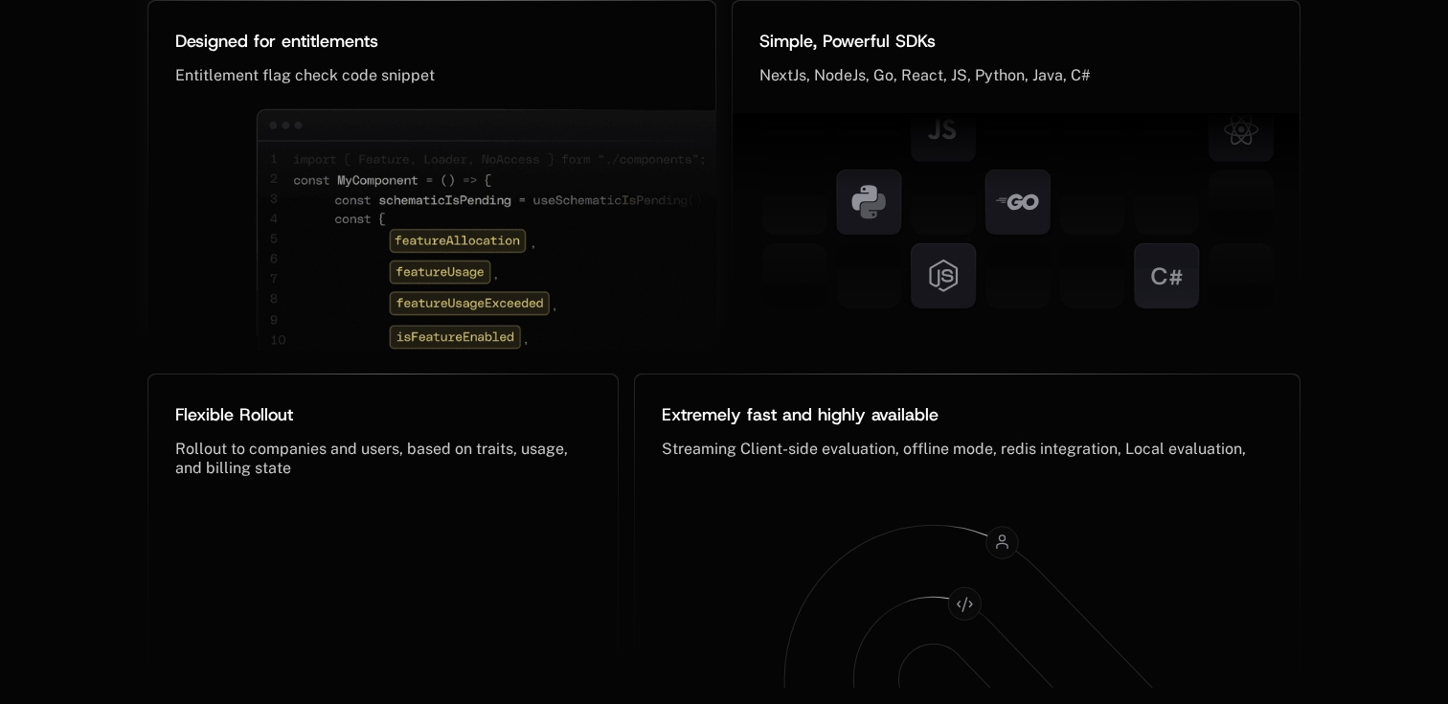
click at [525, 232] on img at bounding box center [490, 245] width 469 height 275
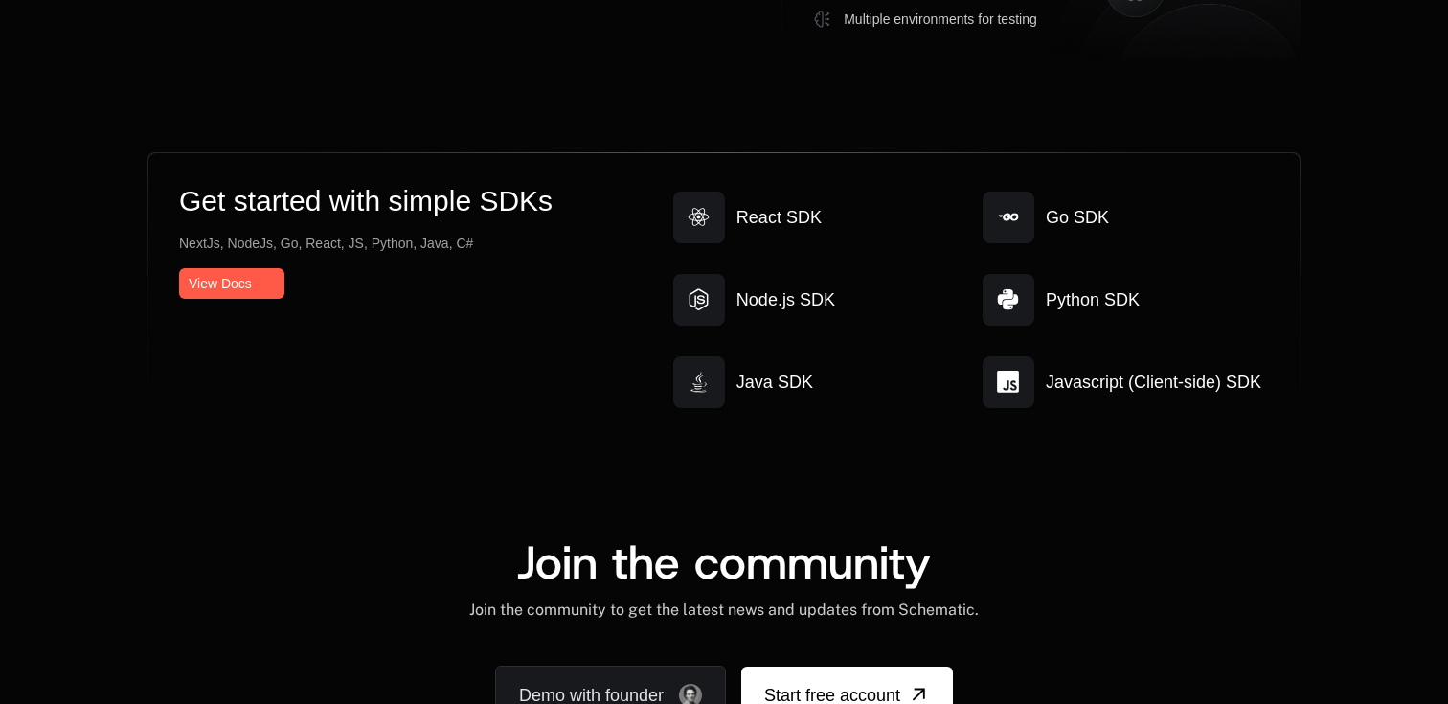
scroll to position [5542, 0]
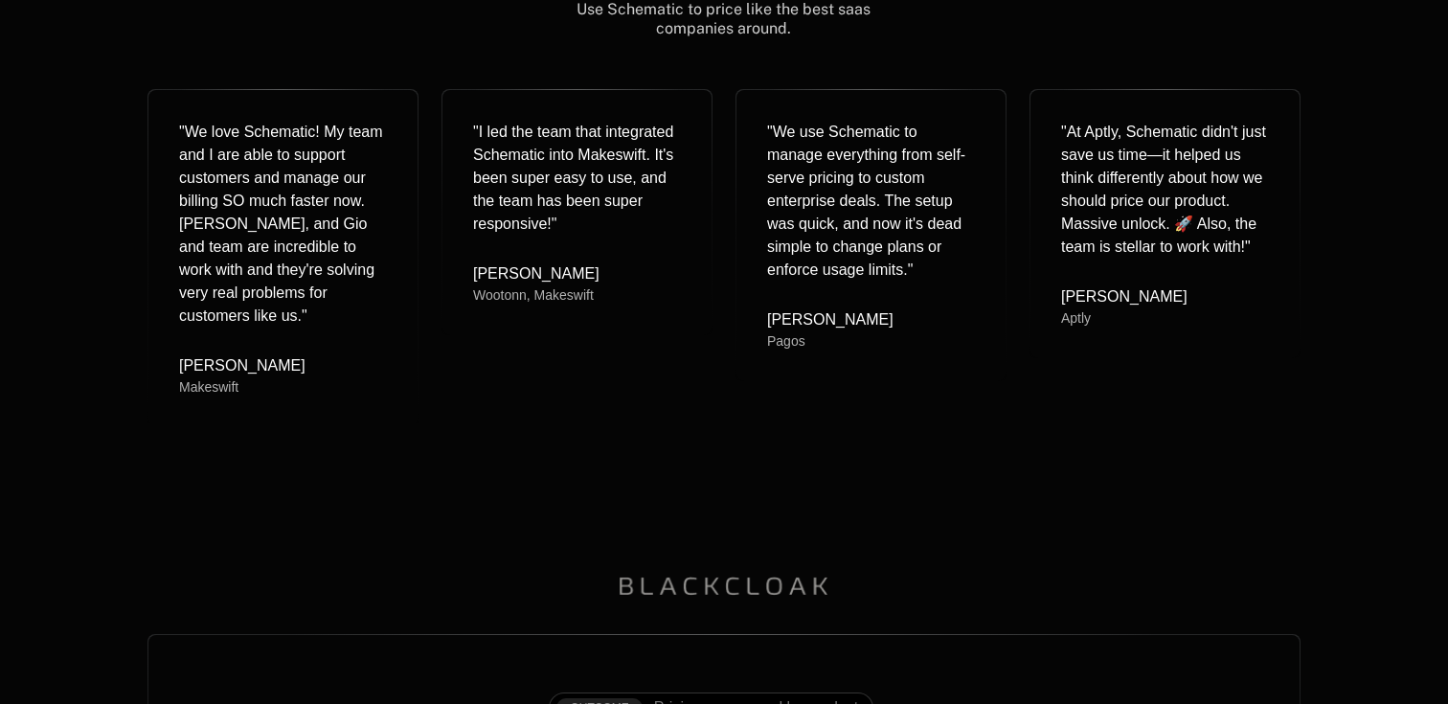
scroll to position [2657, 0]
